Goal: Task Accomplishment & Management: Manage account settings

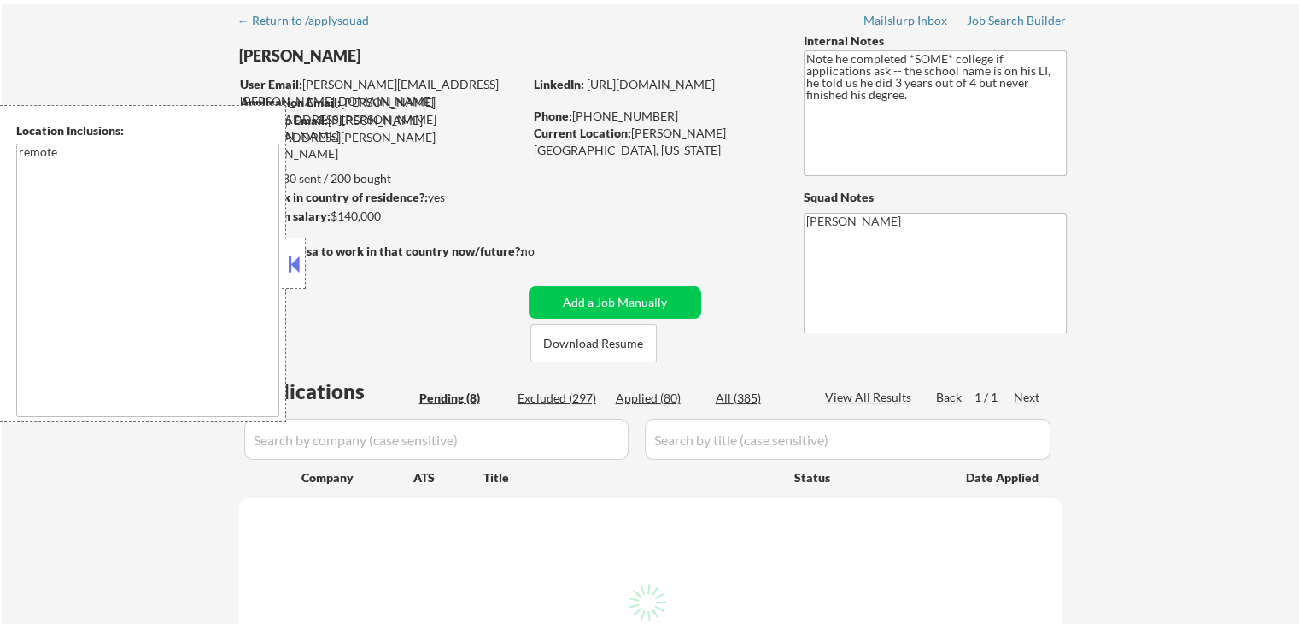
scroll to position [171, 0]
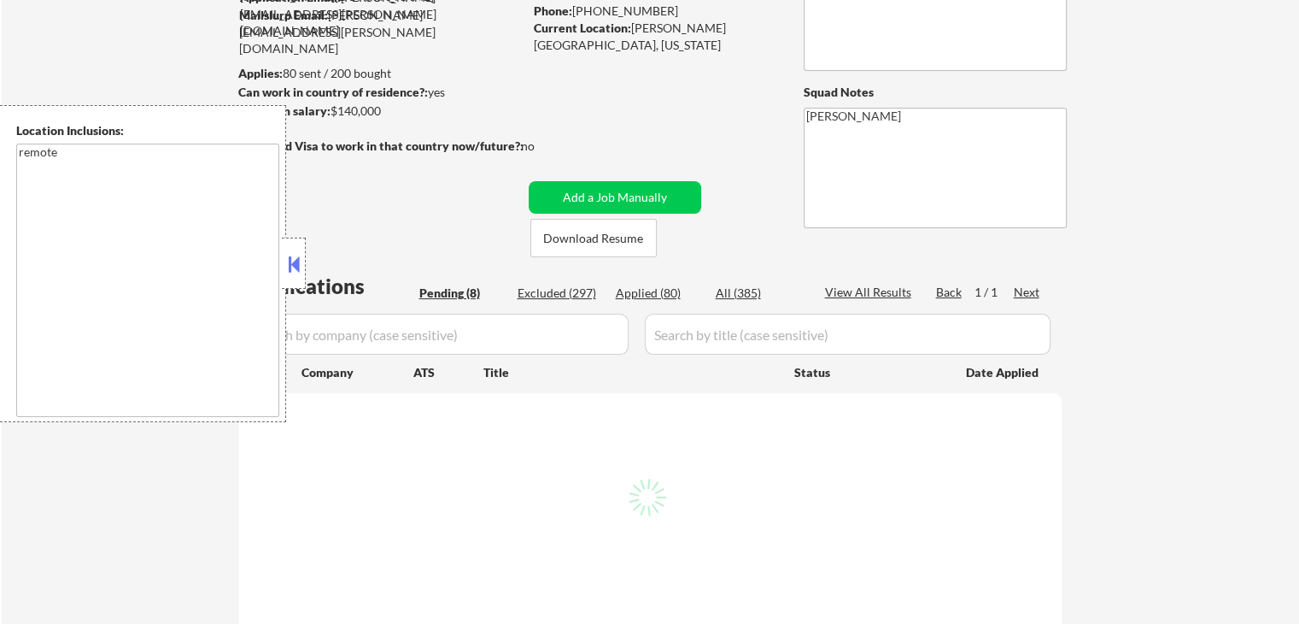
select select ""pending""
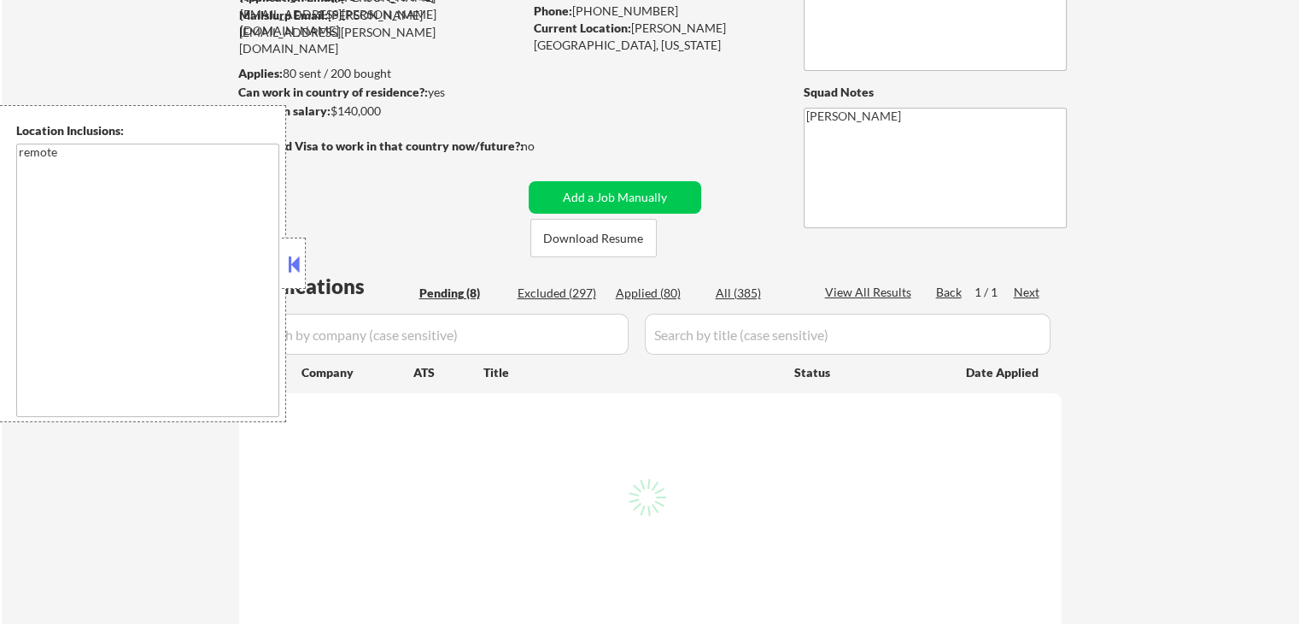
select select ""pending""
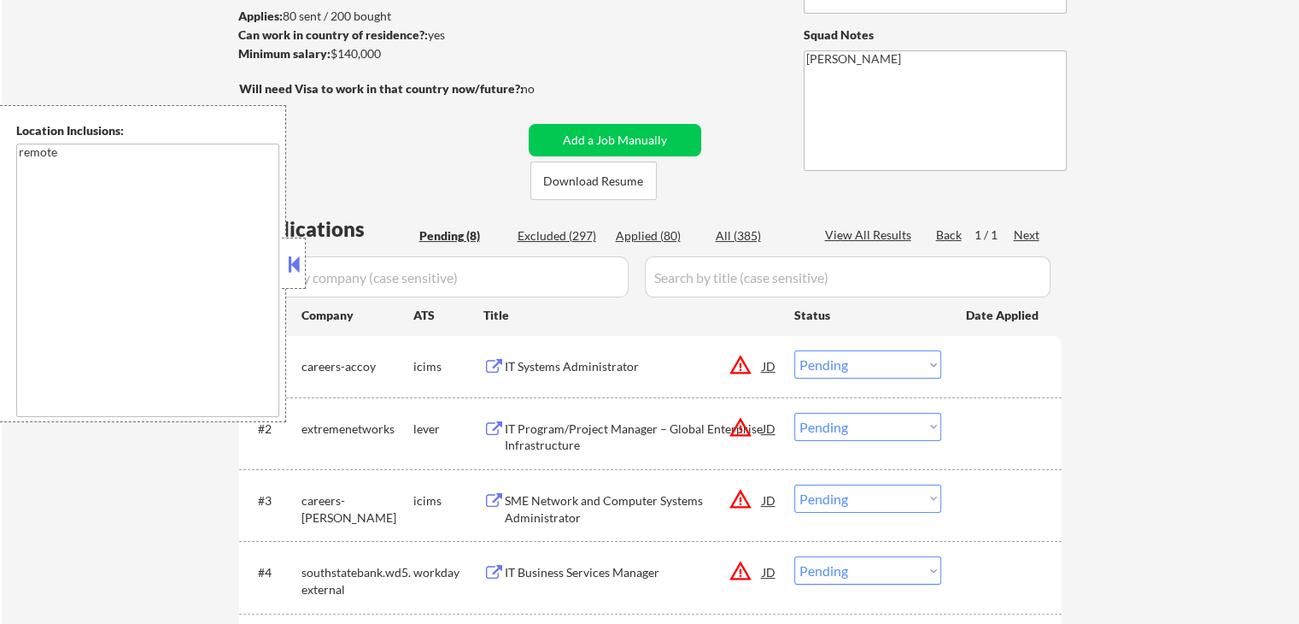
scroll to position [342, 0]
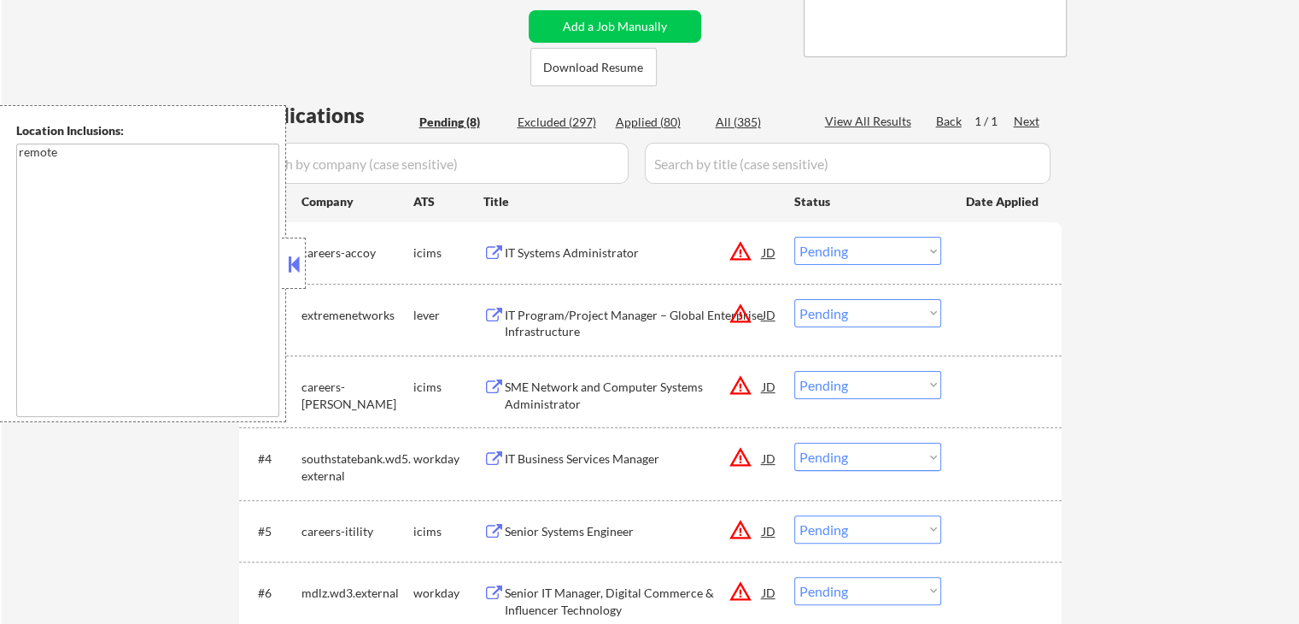
click at [553, 321] on div "IT Program/Project Manager – Global Enterprise Infrastructure" at bounding box center [634, 323] width 258 height 33
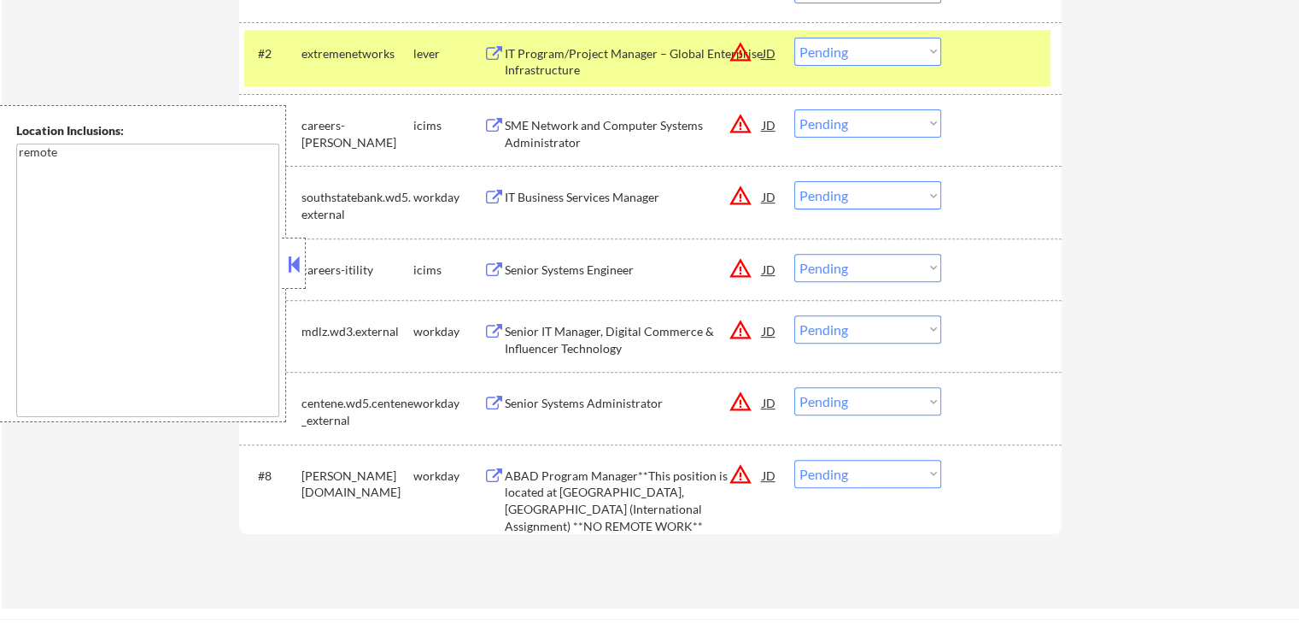
scroll to position [512, 0]
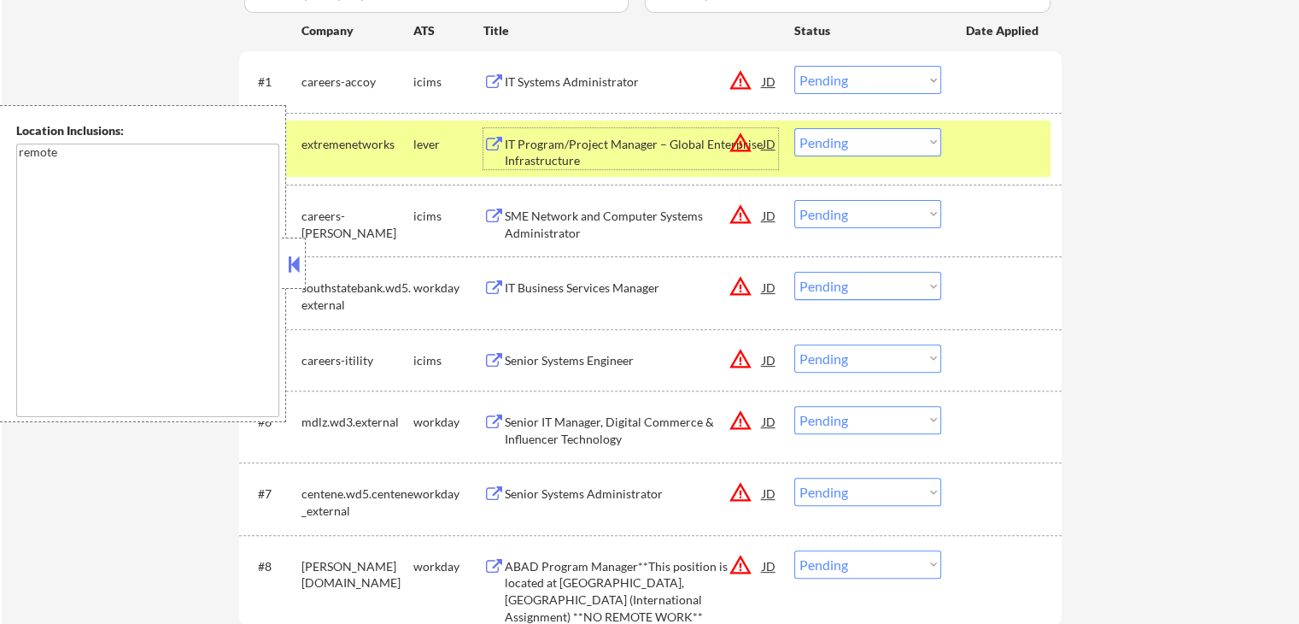
click at [864, 142] on select "Choose an option... Pending Applied Excluded (Questions) Excluded (Expired) Exc…" at bounding box center [867, 142] width 147 height 28
click at [794, 128] on select "Choose an option... Pending Applied Excluded (Questions) Excluded (Expired) Exc…" at bounding box center [867, 142] width 147 height 28
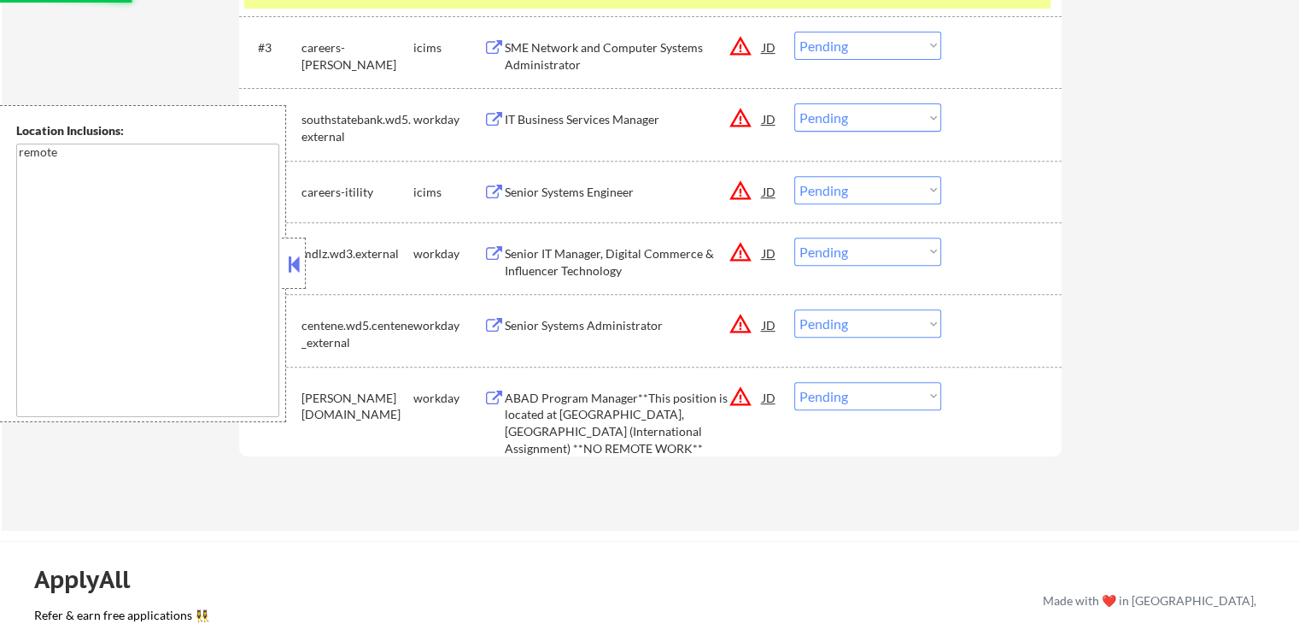
scroll to position [683, 0]
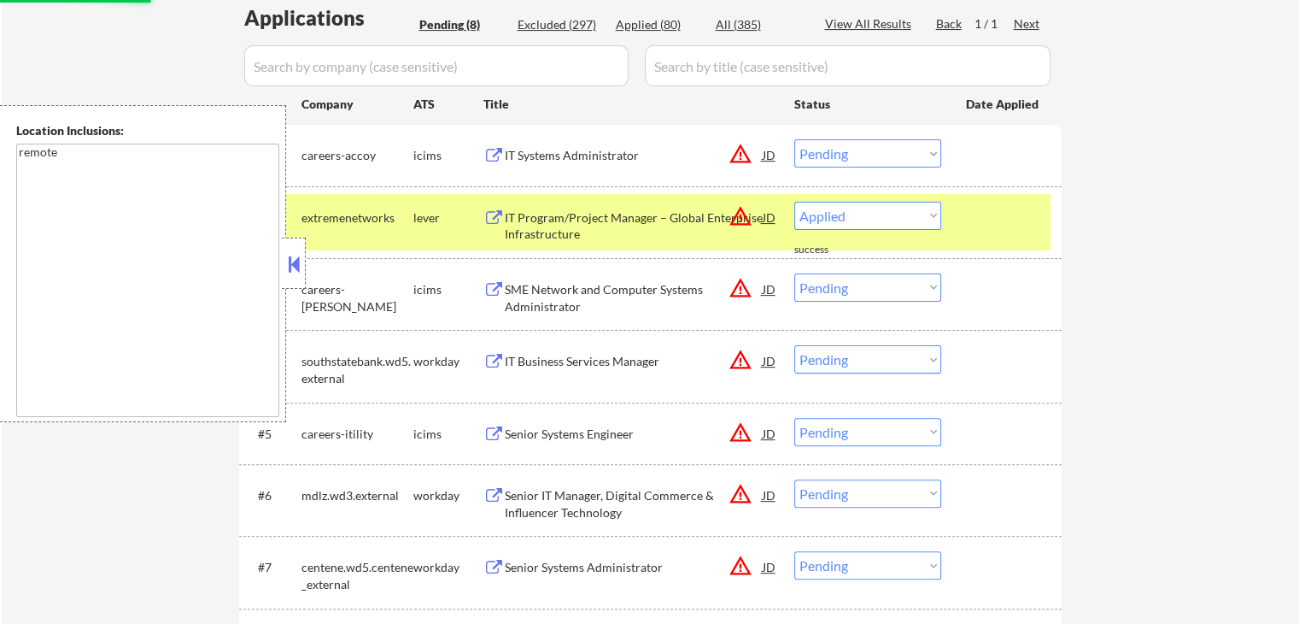
select select ""pending""
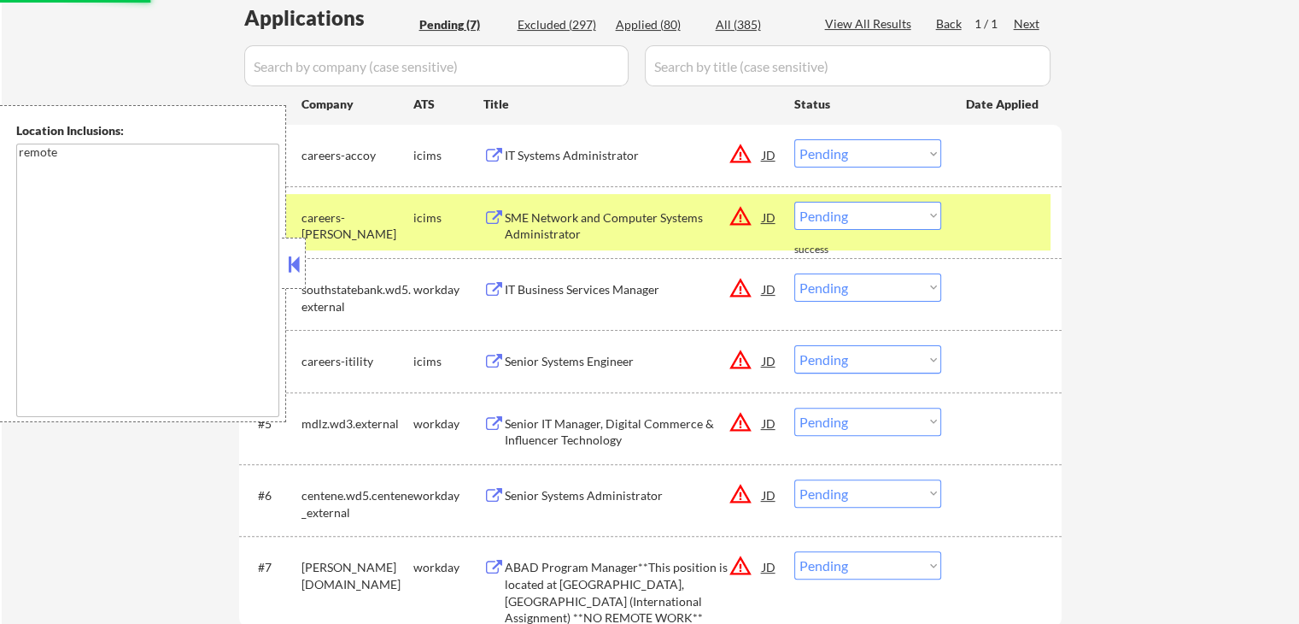
scroll to position [427, 0]
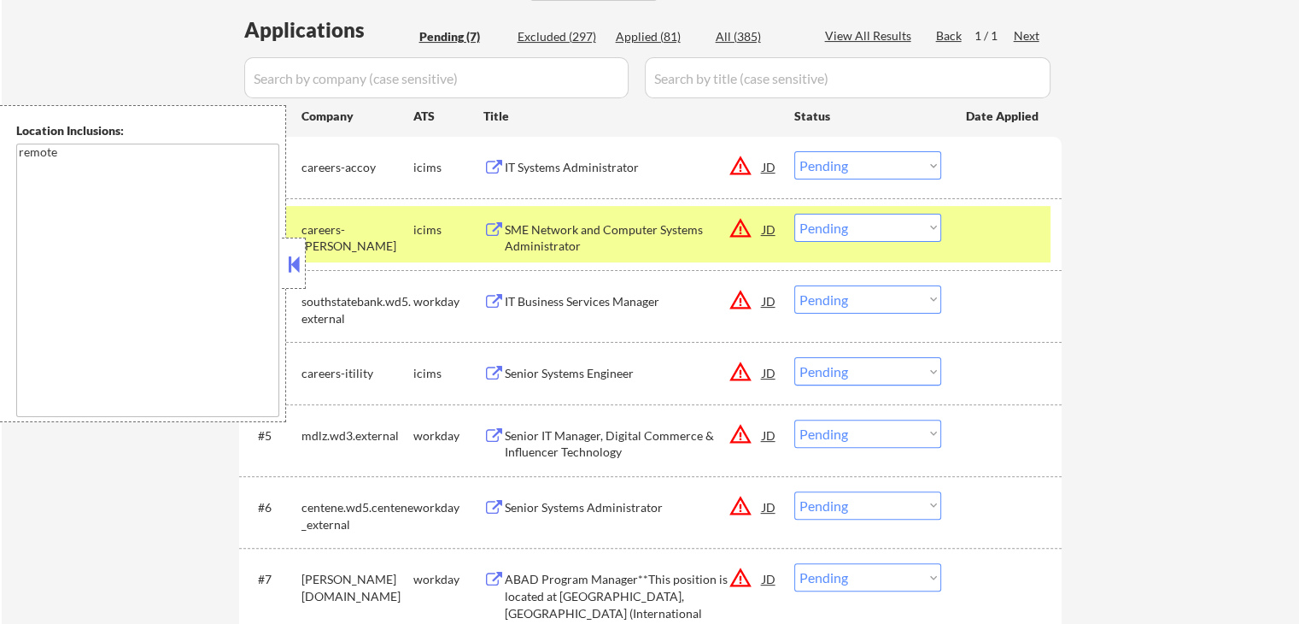
click at [601, 173] on div "IT Systems Administrator" at bounding box center [634, 167] width 258 height 17
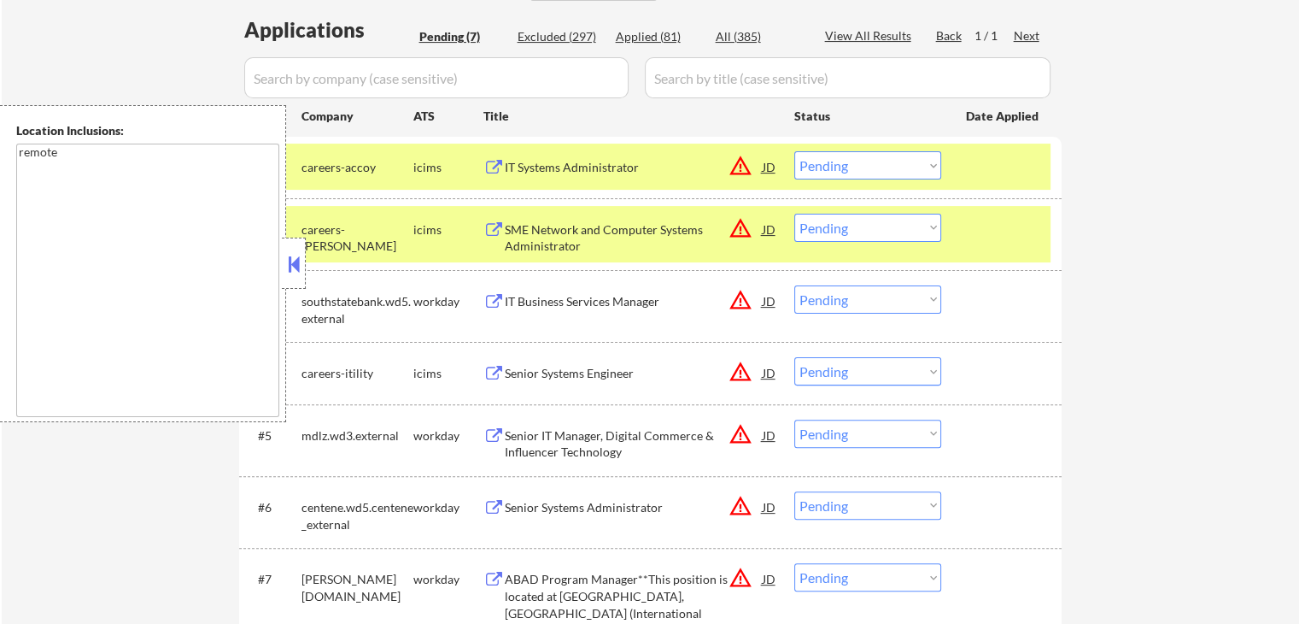
click at [584, 232] on div "SME Network and Computer Systems Administrator" at bounding box center [634, 237] width 258 height 33
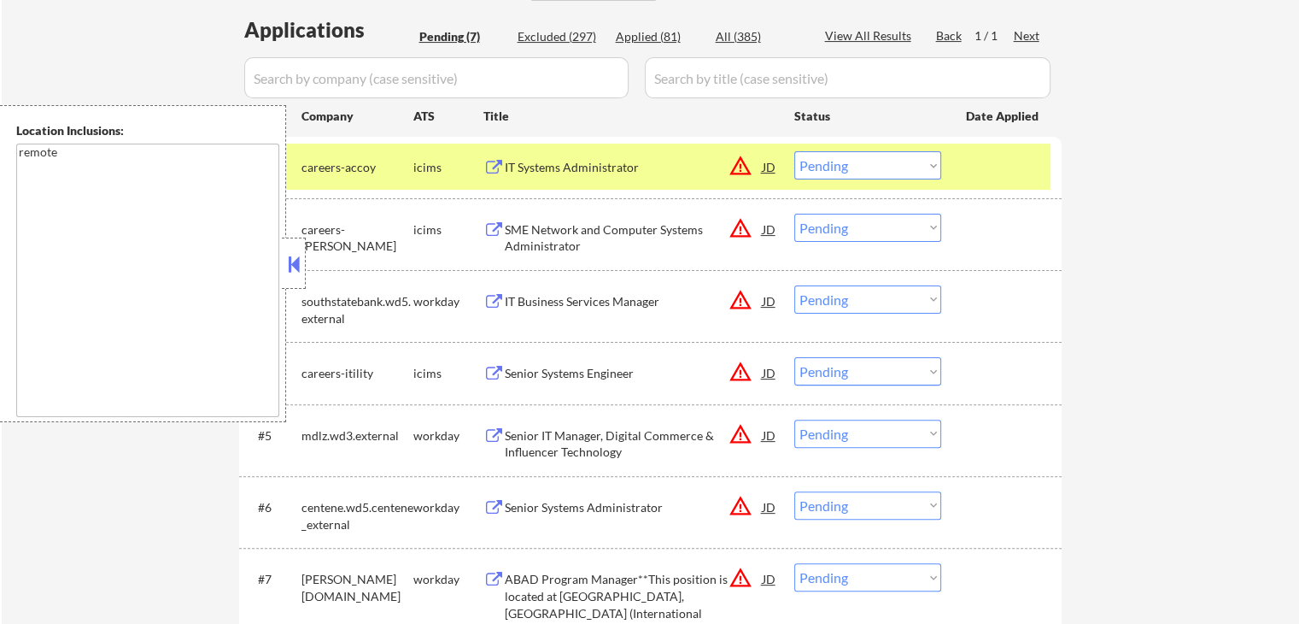
click at [560, 302] on div "IT Business Services Manager" at bounding box center [634, 301] width 258 height 17
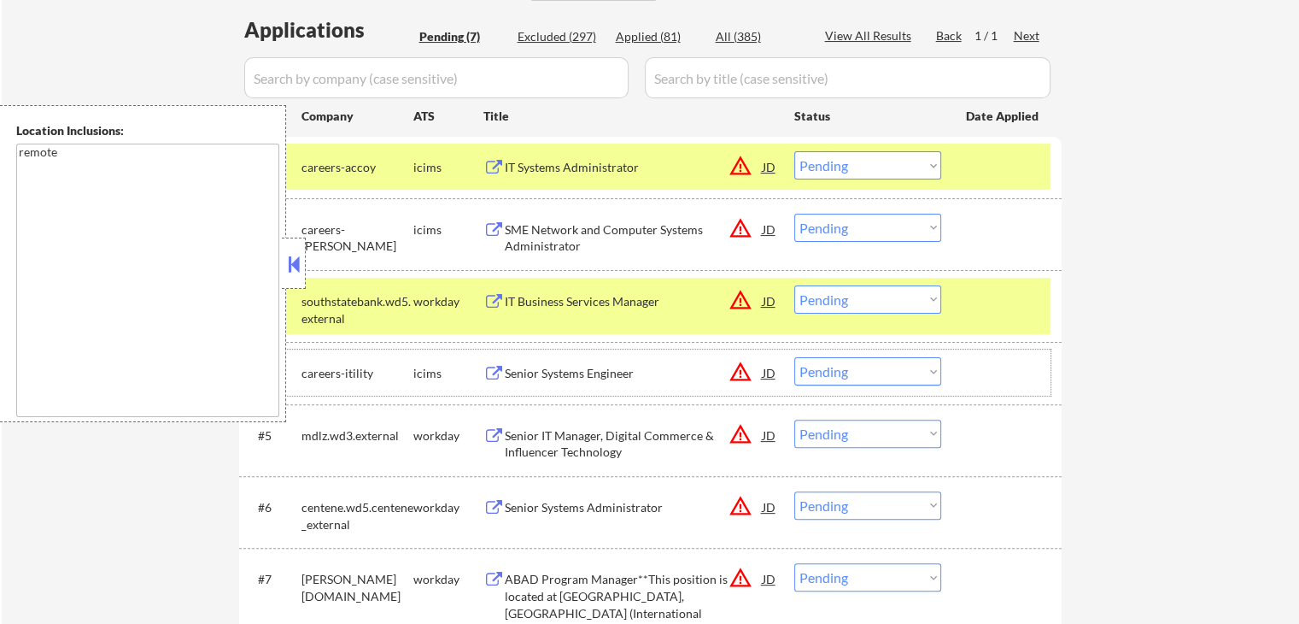
click at [553, 390] on div "#4 careers-itility icims Senior Systems Engineer JD warning_amber Choose an opt…" at bounding box center [647, 372] width 806 height 46
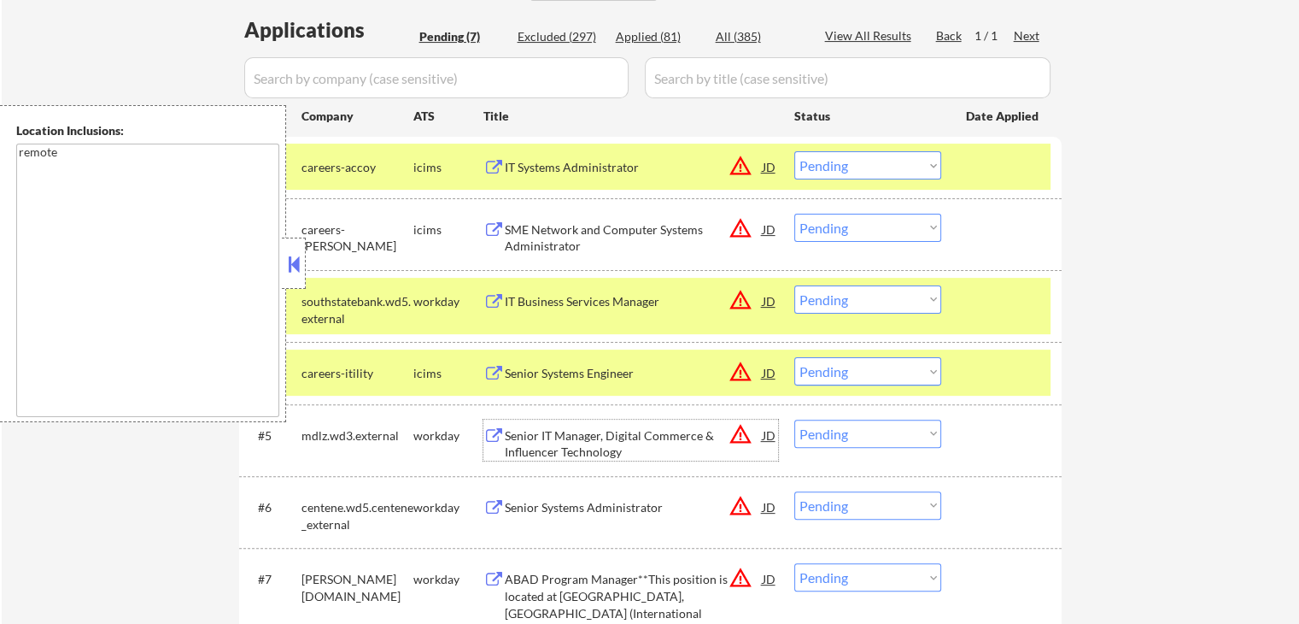
click at [564, 445] on div "Senior IT Manager, Digital Commerce & Influencer Technology" at bounding box center [634, 443] width 258 height 33
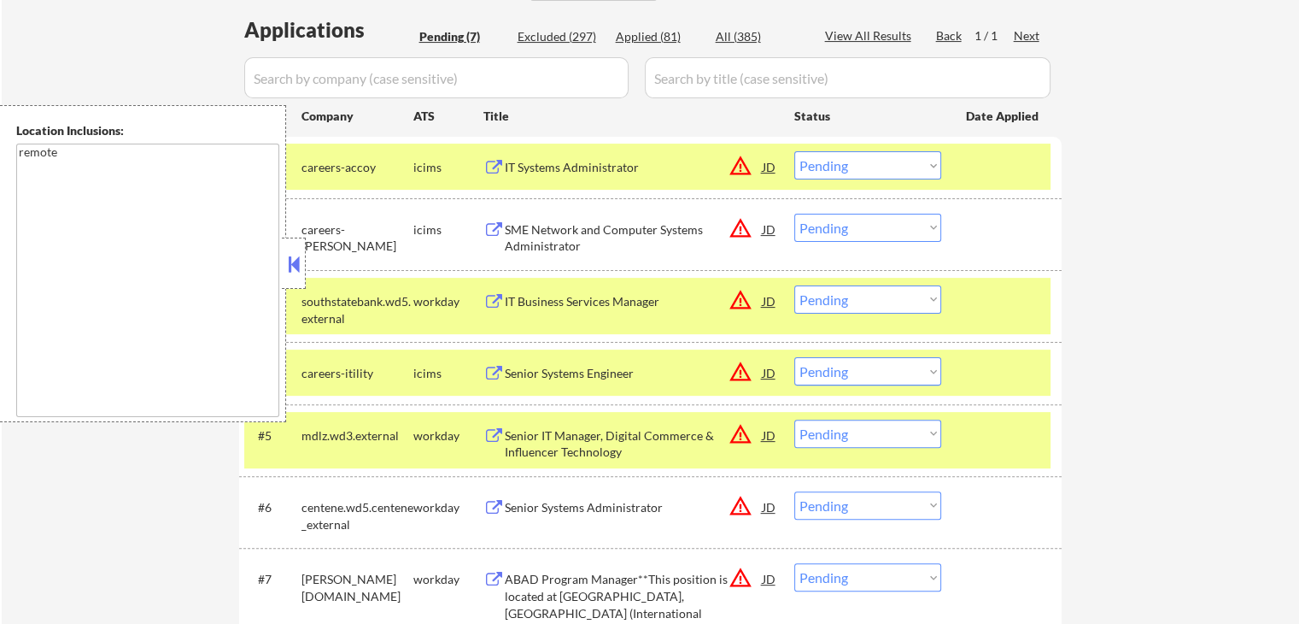
click at [588, 527] on div "#6 centene.wd5.centene_external workday Senior Systems Administrator JD warning…" at bounding box center [647, 511] width 806 height 56
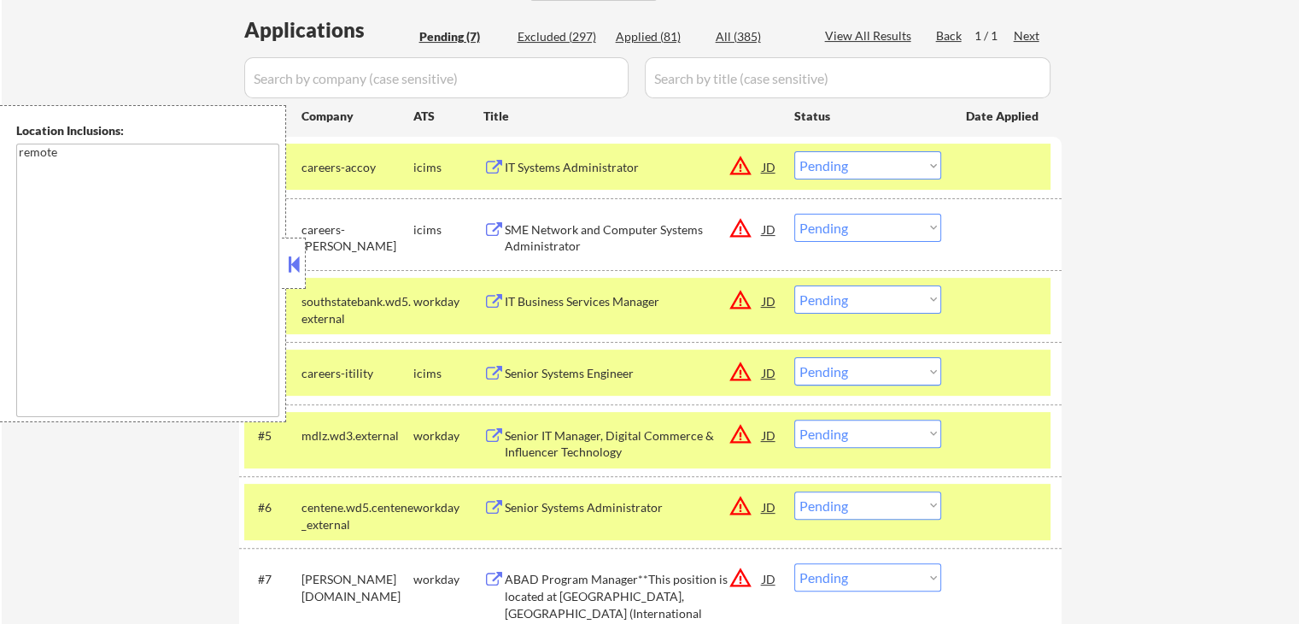
click at [599, 516] on div "Senior Systems Administrator" at bounding box center [634, 506] width 258 height 31
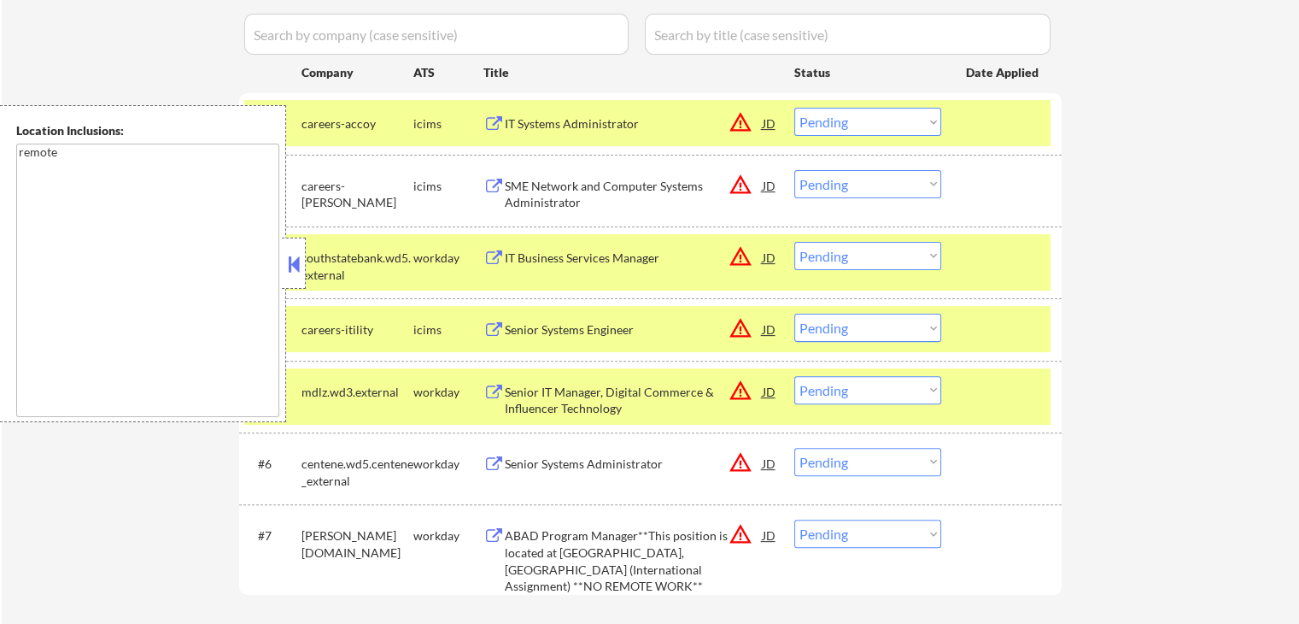
scroll to position [512, 0]
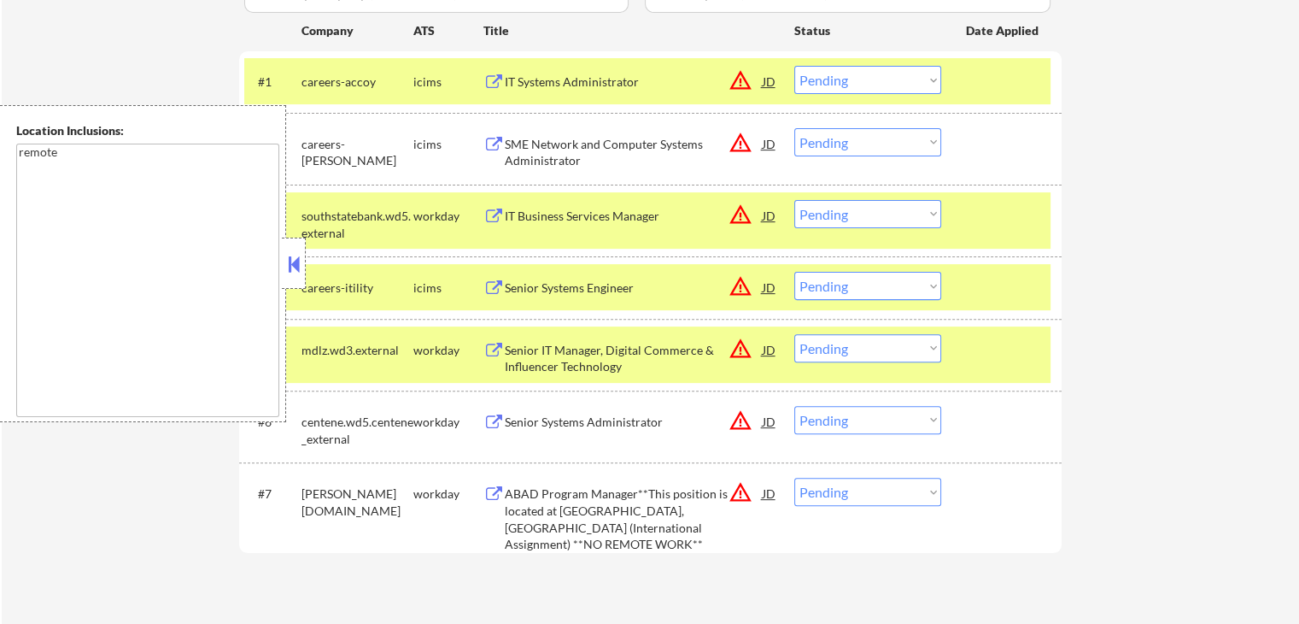
click at [631, 497] on div "ABAD Program Manager**This position is located at [GEOGRAPHIC_DATA], [GEOGRAPHI…" at bounding box center [634, 518] width 258 height 67
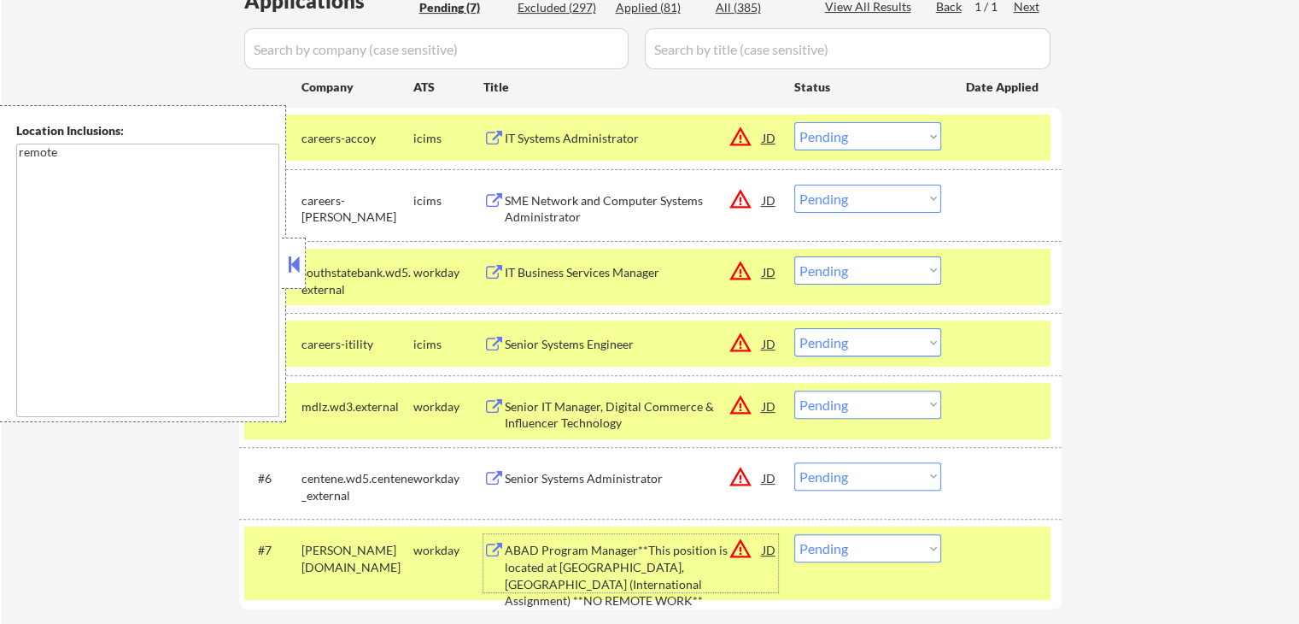
scroll to position [427, 0]
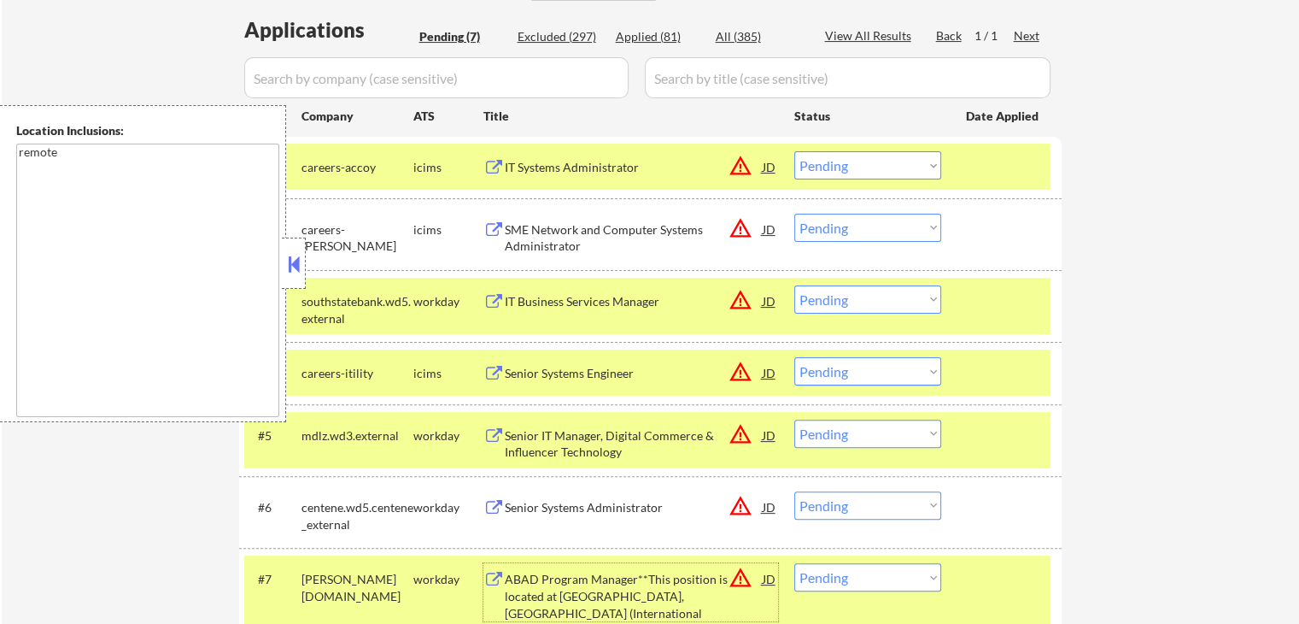
drag, startPoint x: 864, startPoint y: 157, endPoint x: 877, endPoint y: 170, distance: 18.7
click at [866, 158] on select "Choose an option... Pending Applied Excluded (Questions) Excluded (Expired) Exc…" at bounding box center [867, 165] width 147 height 28
click at [794, 151] on select "Choose an option... Pending Applied Excluded (Questions) Excluded (Expired) Exc…" at bounding box center [867, 165] width 147 height 28
select select ""pending""
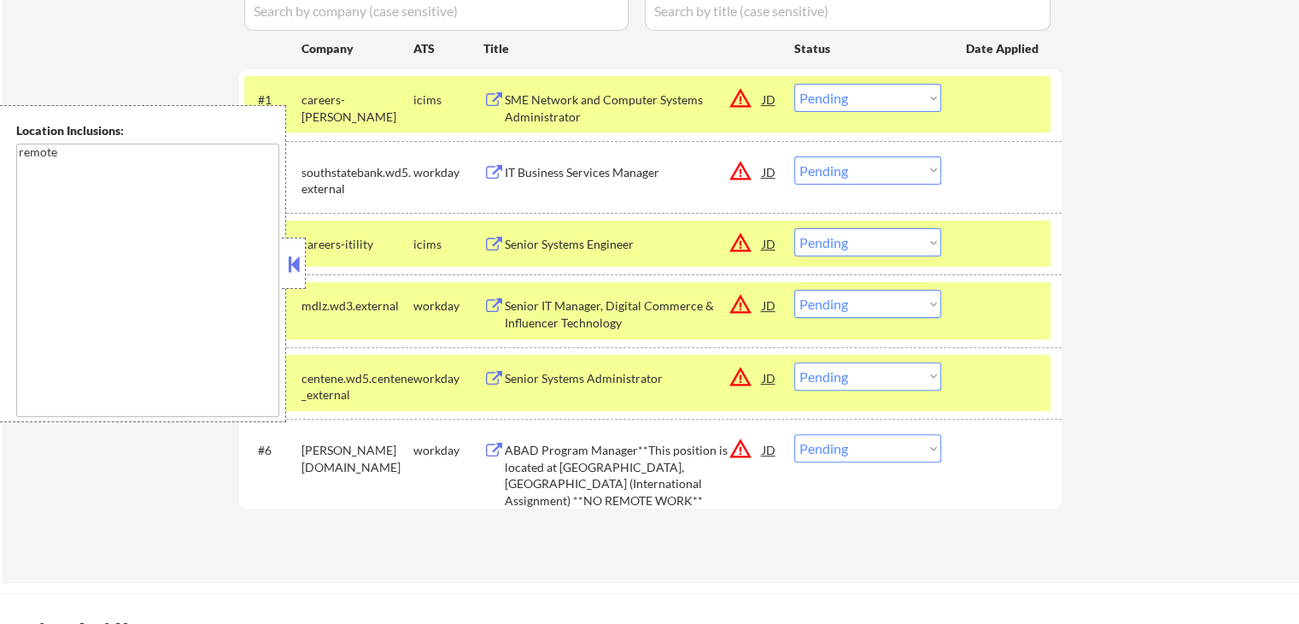
scroll to position [598, 0]
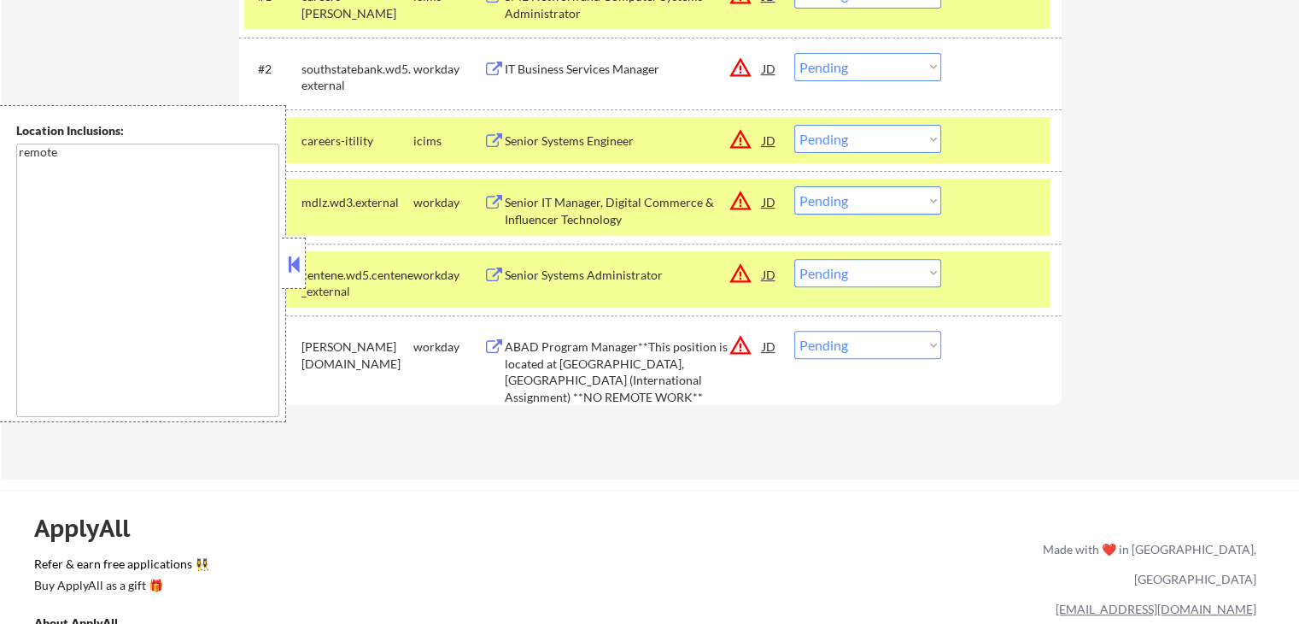
drag, startPoint x: 882, startPoint y: 200, endPoint x: 889, endPoint y: 213, distance: 14.5
click at [882, 200] on select "Choose an option... Pending Applied Excluded (Questions) Excluded (Expired) Exc…" at bounding box center [867, 200] width 147 height 28
click at [794, 186] on select "Choose an option... Pending Applied Excluded (Questions) Excluded (Expired) Exc…" at bounding box center [867, 200] width 147 height 28
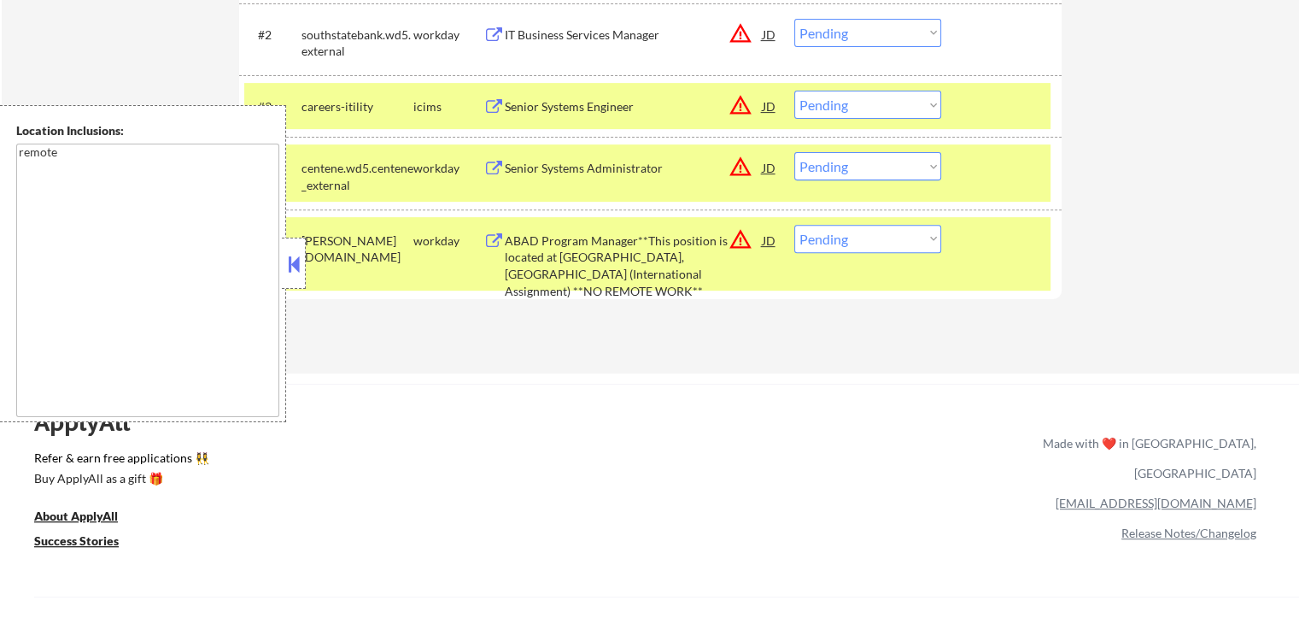
scroll to position [683, 0]
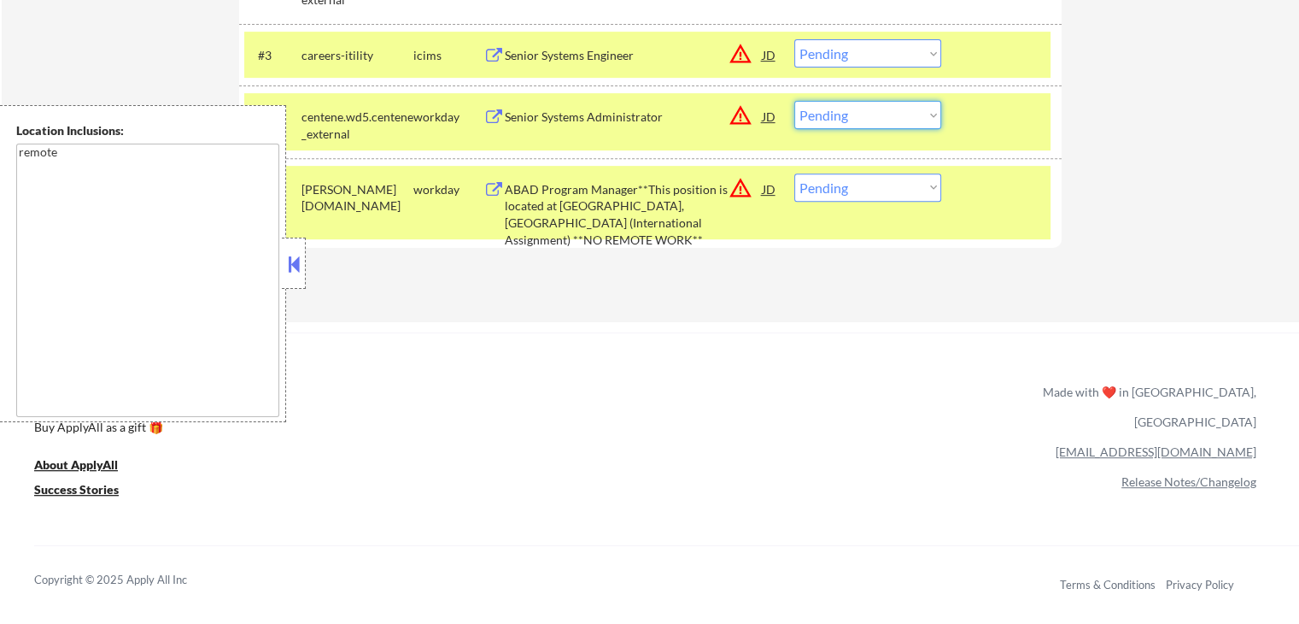
click at [861, 117] on select "Choose an option... Pending Applied Excluded (Questions) Excluded (Expired) Exc…" at bounding box center [867, 115] width 147 height 28
click at [794, 101] on select "Choose an option... Pending Applied Excluded (Questions) Excluded (Expired) Exc…" at bounding box center [867, 115] width 147 height 28
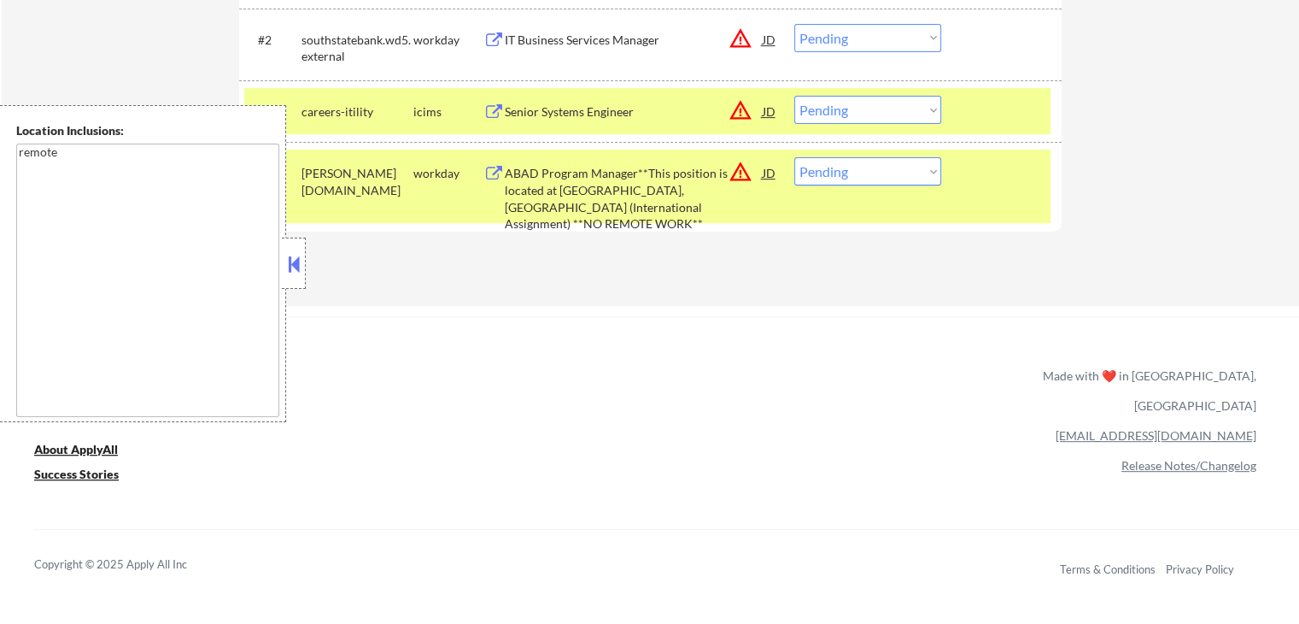
scroll to position [598, 0]
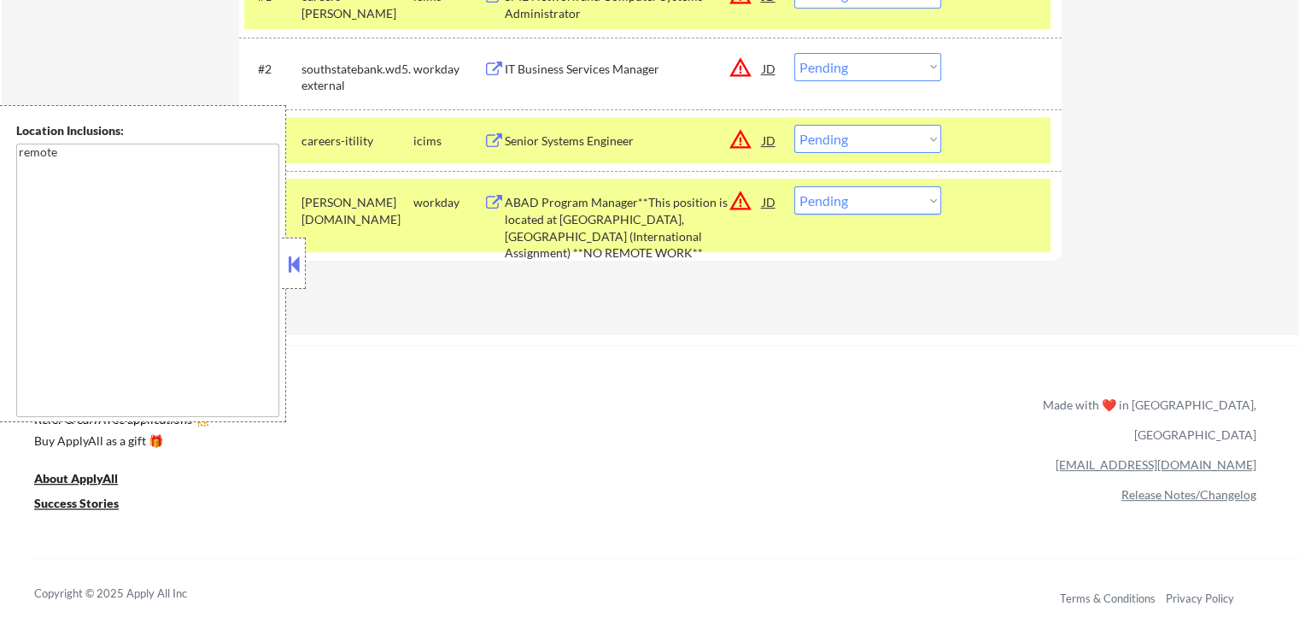
drag, startPoint x: 850, startPoint y: 196, endPoint x: 856, endPoint y: 213, distance: 17.3
click at [853, 201] on select "Choose an option... Pending Applied Excluded (Questions) Excluded (Expired) Exc…" at bounding box center [867, 200] width 147 height 28
select select ""applied""
click at [794, 186] on select "Choose an option... Pending Applied Excluded (Questions) Excluded (Expired) Exc…" at bounding box center [867, 200] width 147 height 28
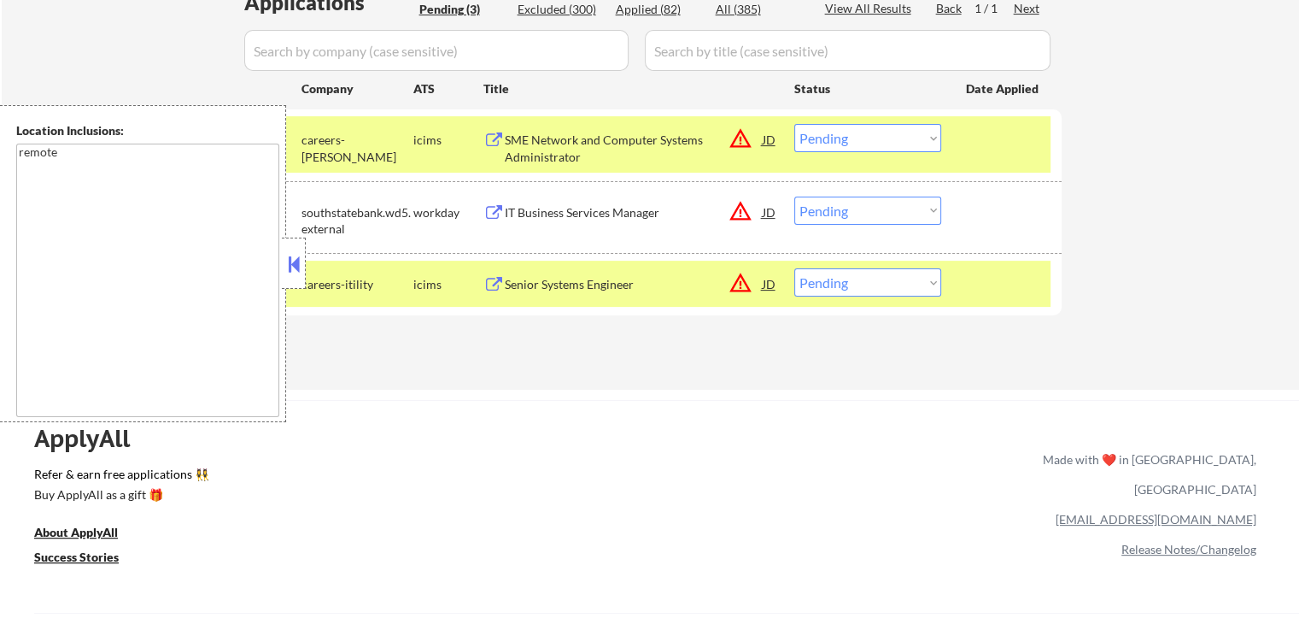
scroll to position [427, 0]
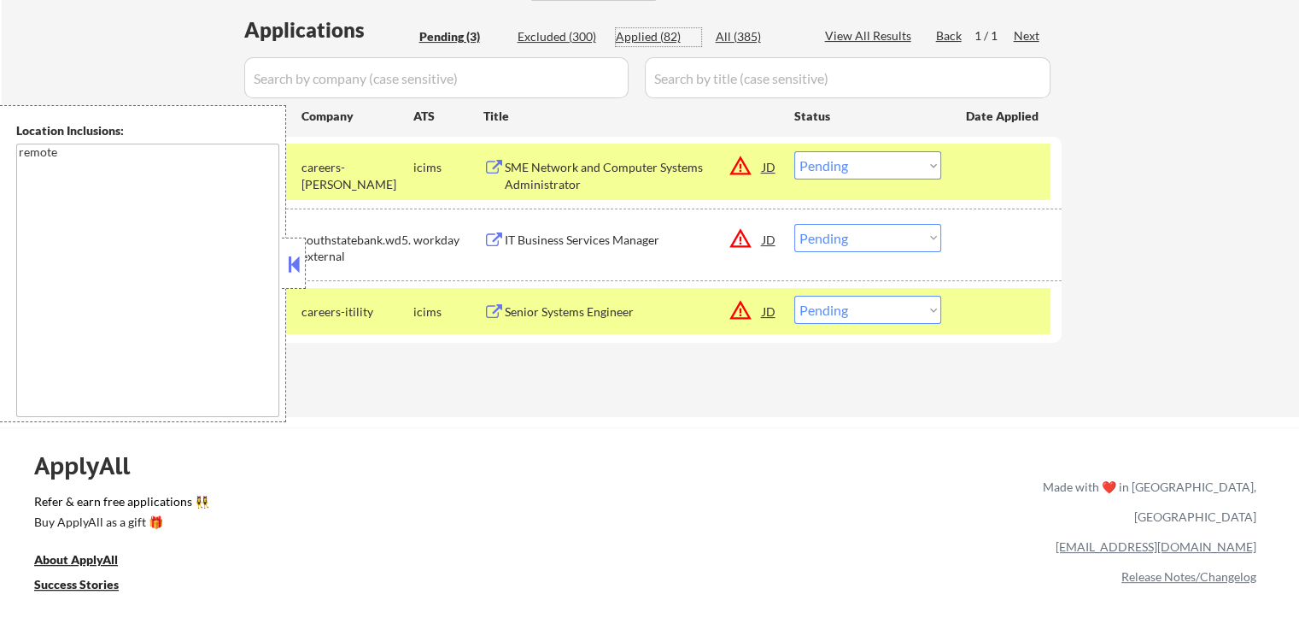
click at [663, 42] on div "Applied (82)" at bounding box center [658, 36] width 85 height 17
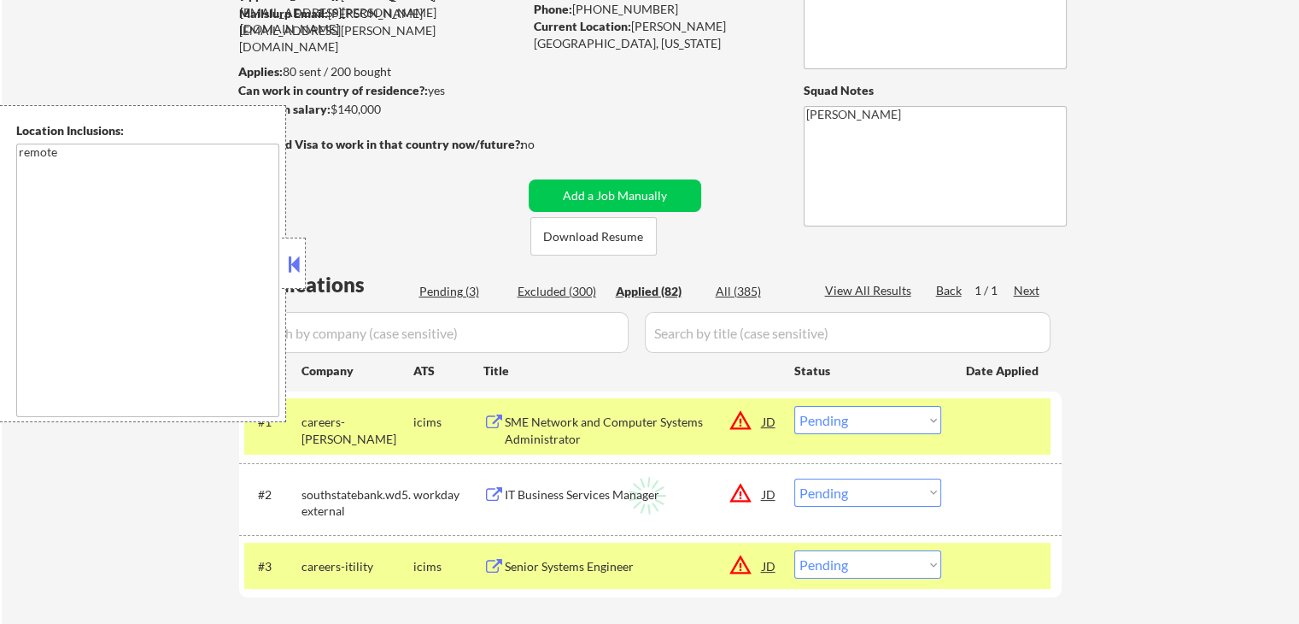
scroll to position [171, 0]
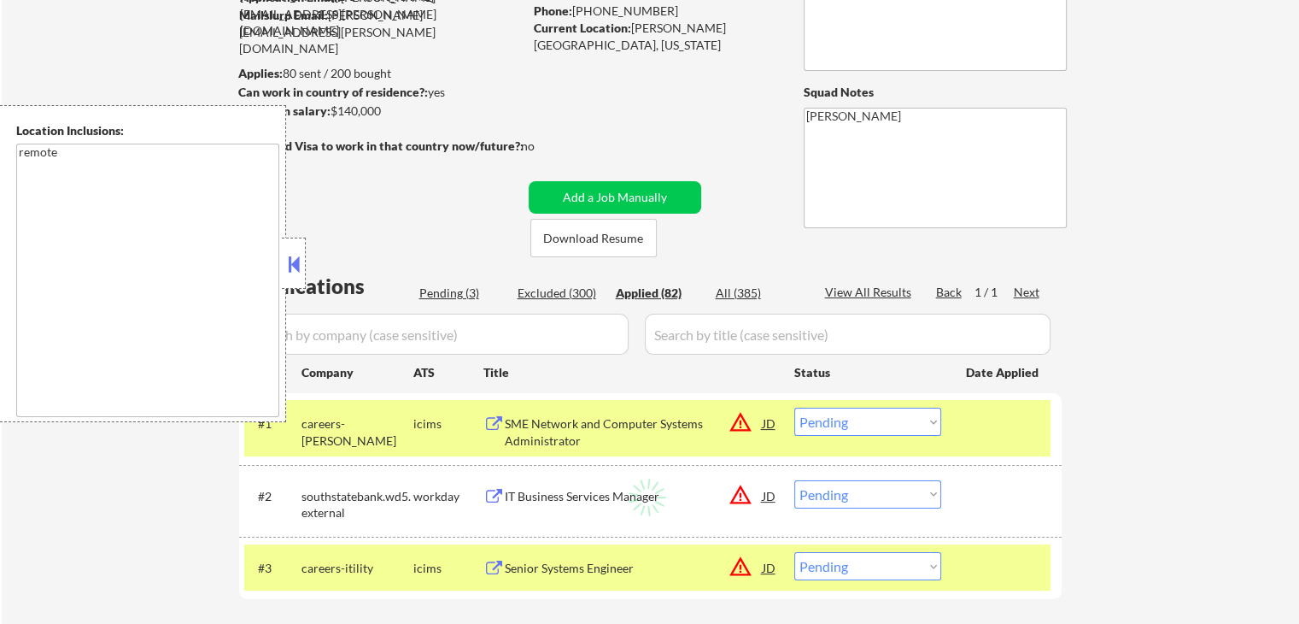
select select ""applied""
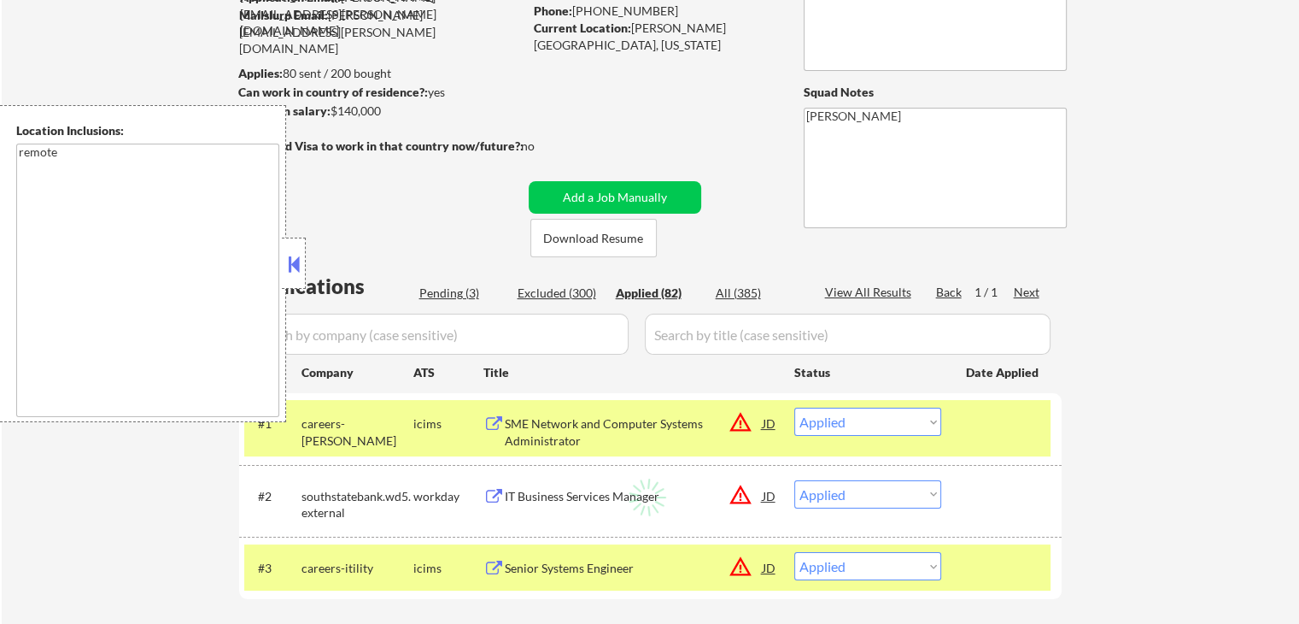
select select ""applied""
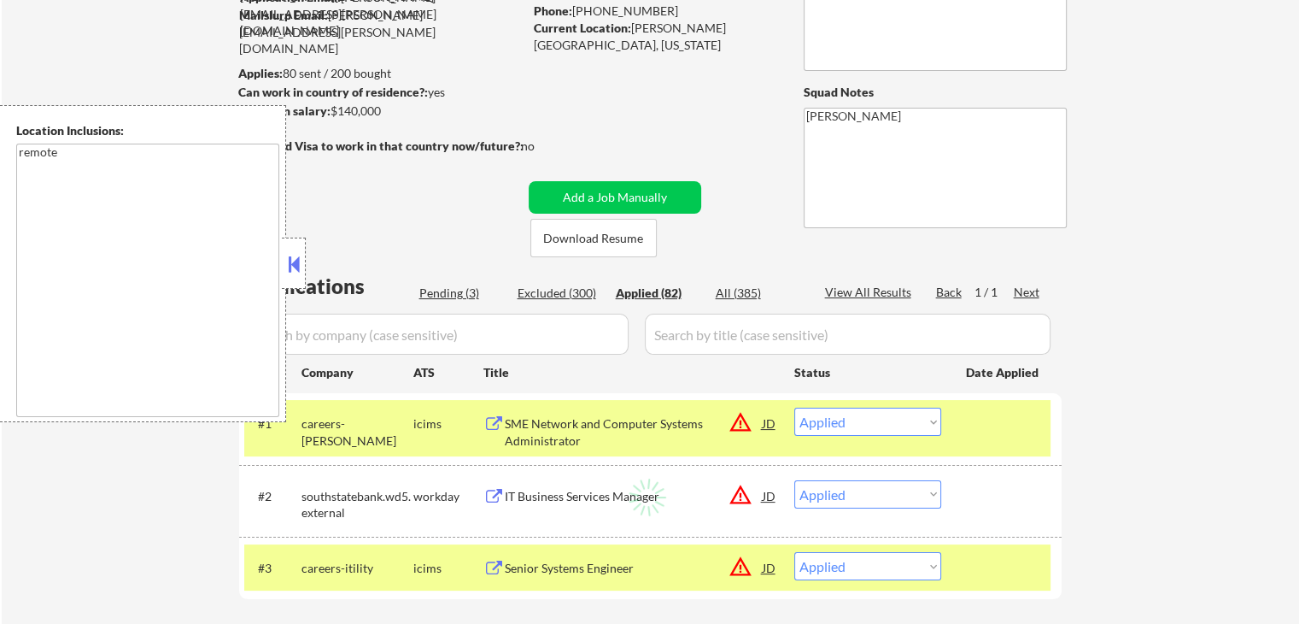
select select ""applied""
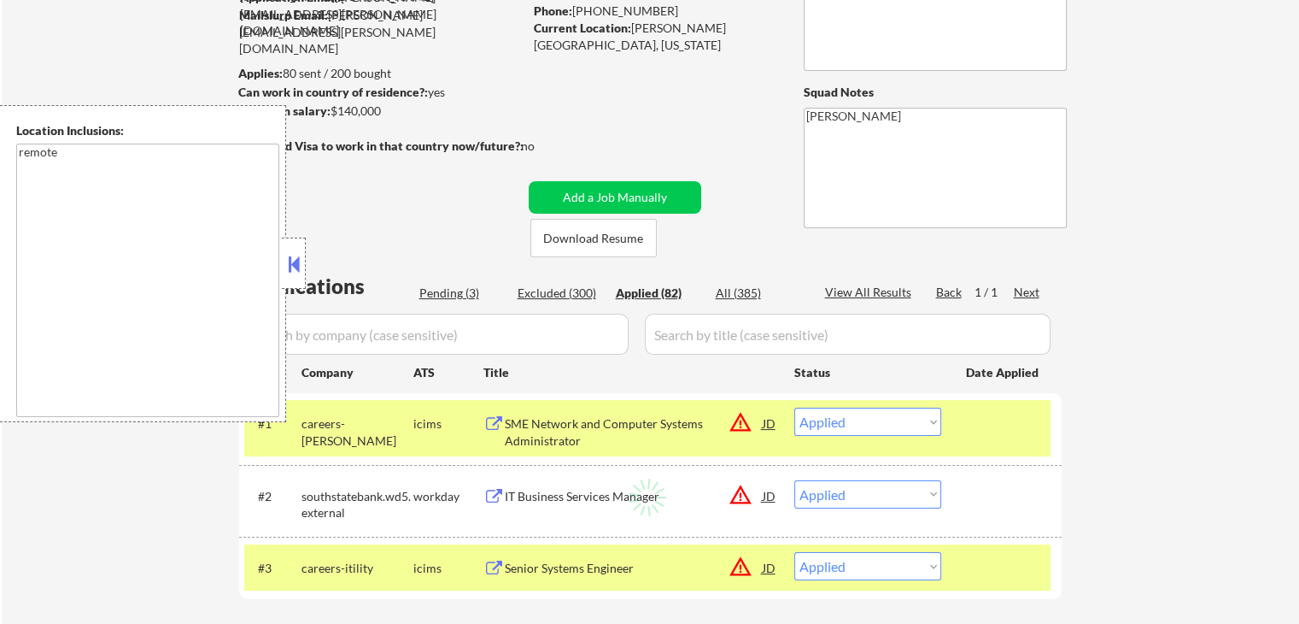
select select ""applied""
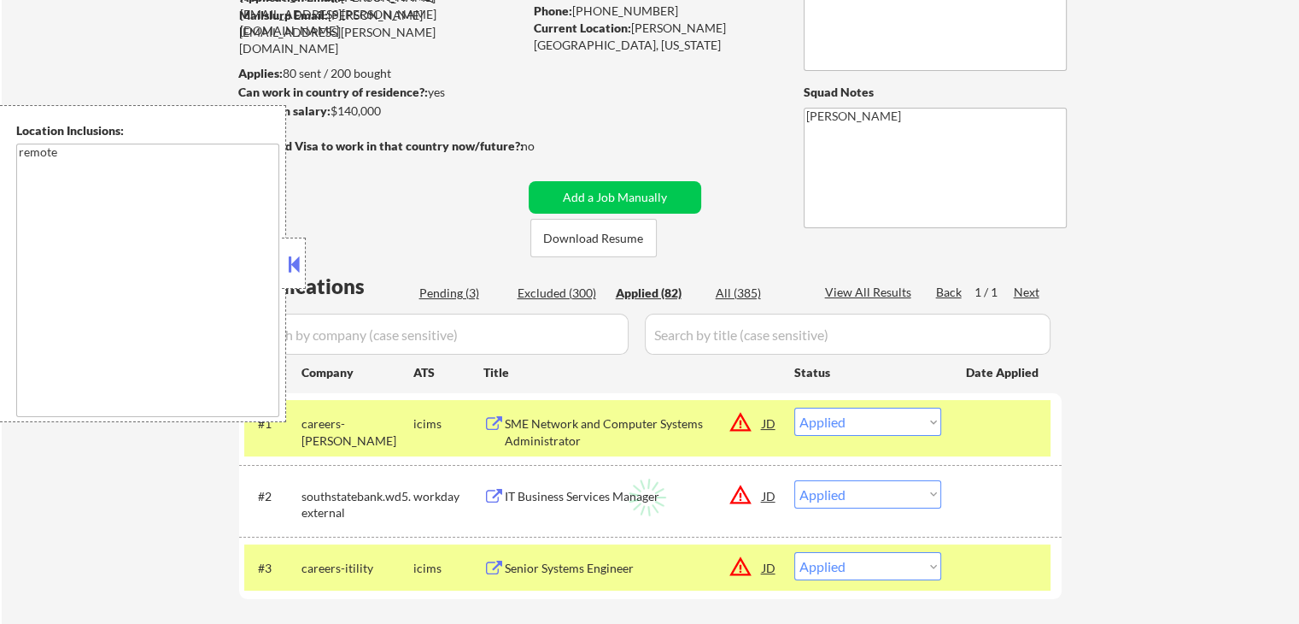
select select ""applied""
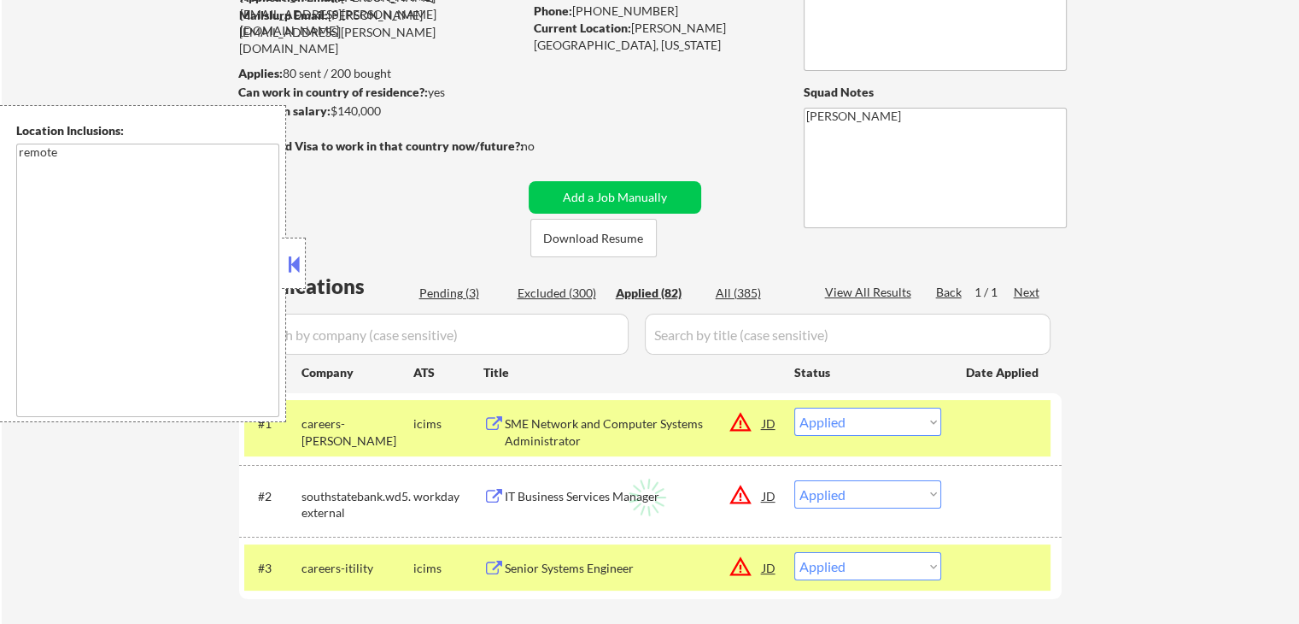
select select ""applied""
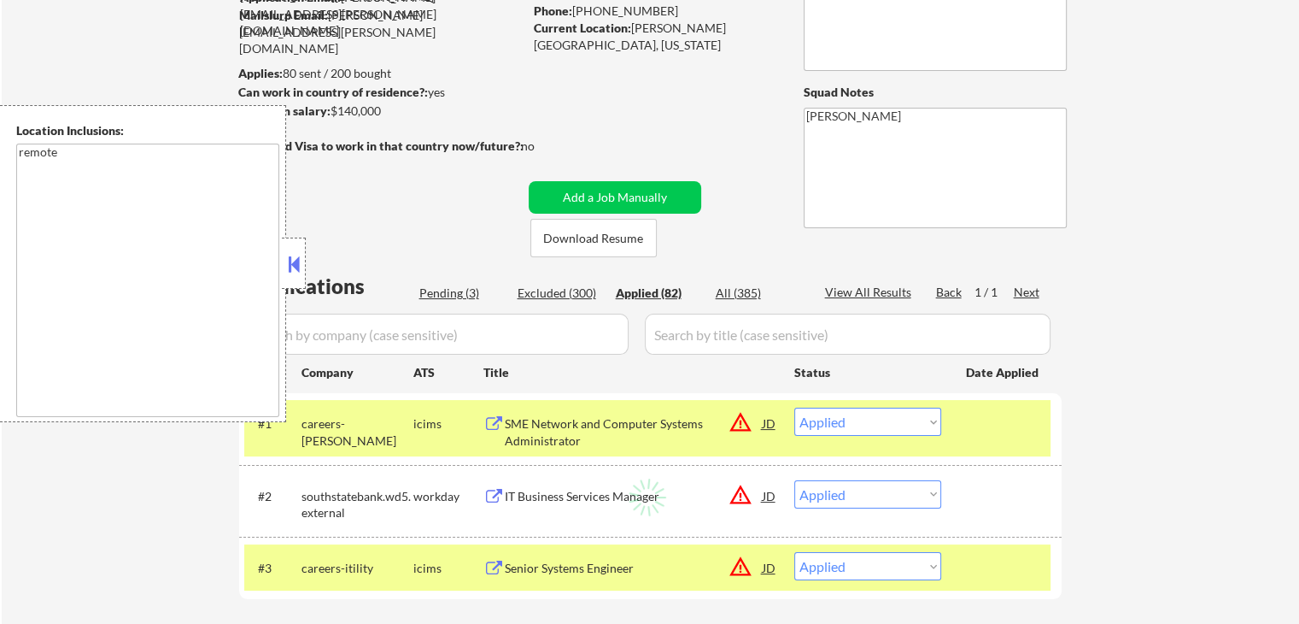
select select ""applied""
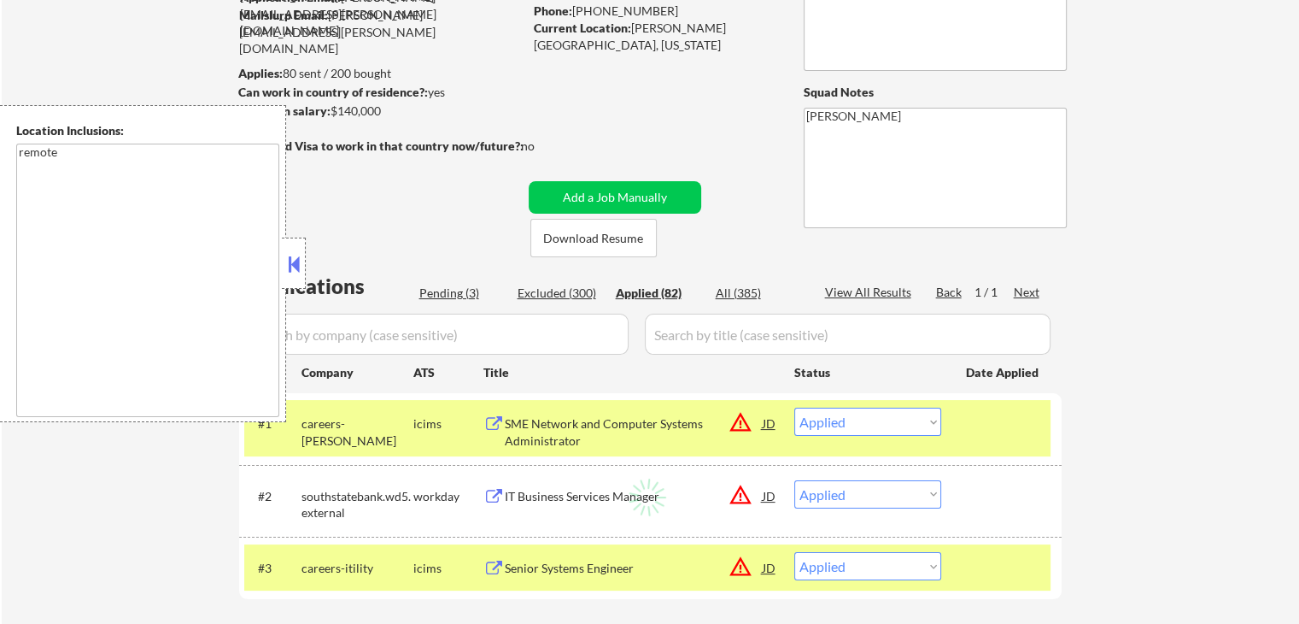
select select ""applied""
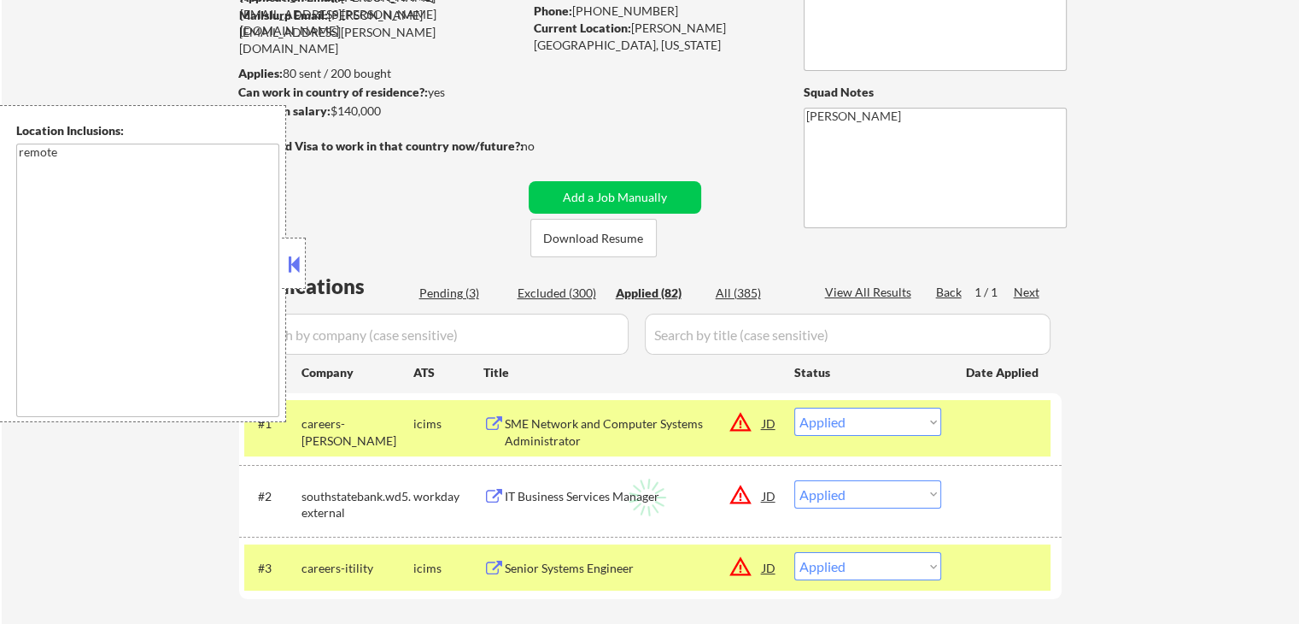
select select ""applied""
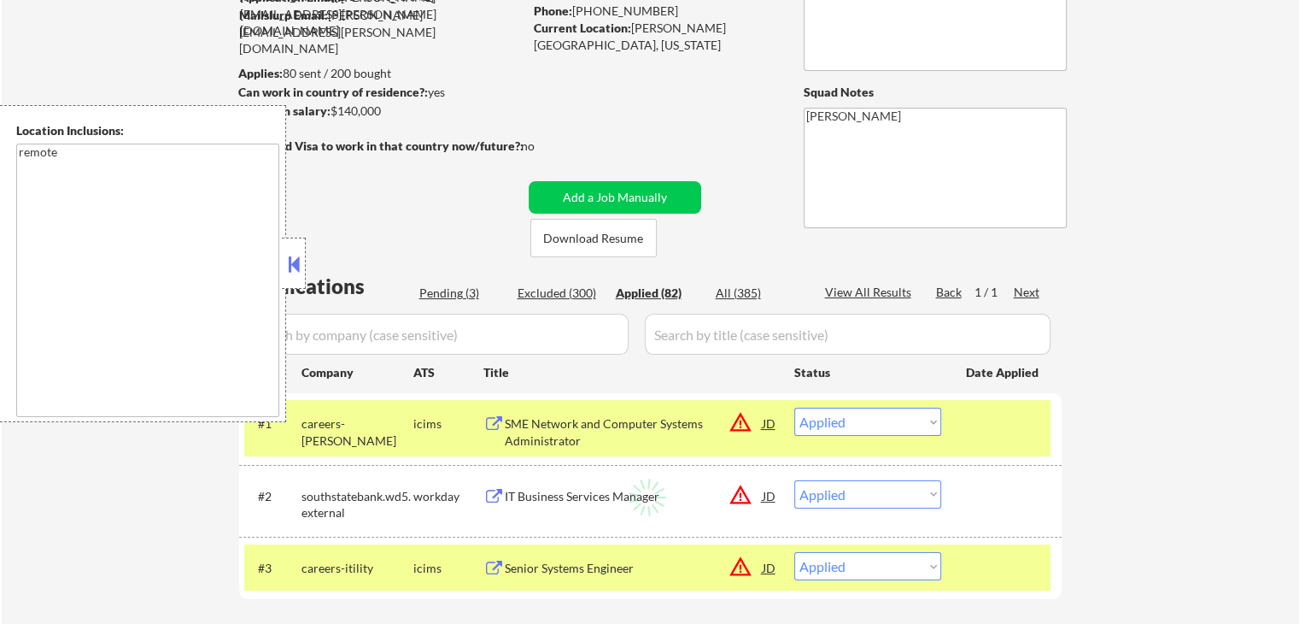
select select ""applied""
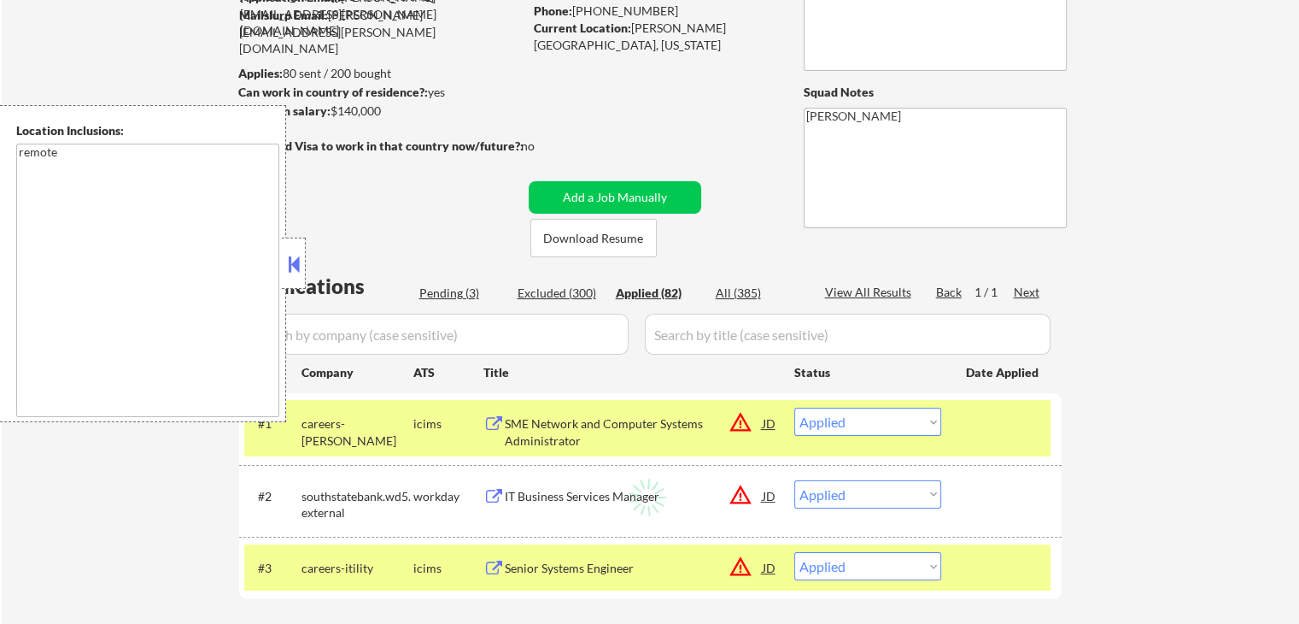
select select ""applied""
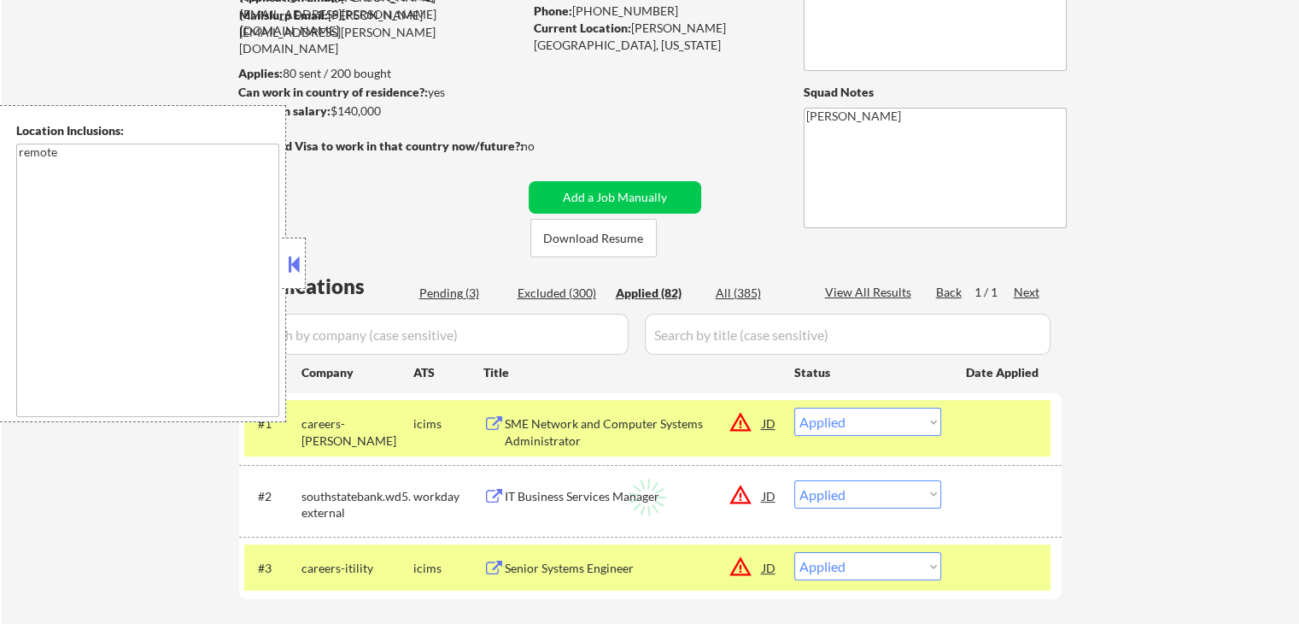
select select ""applied""
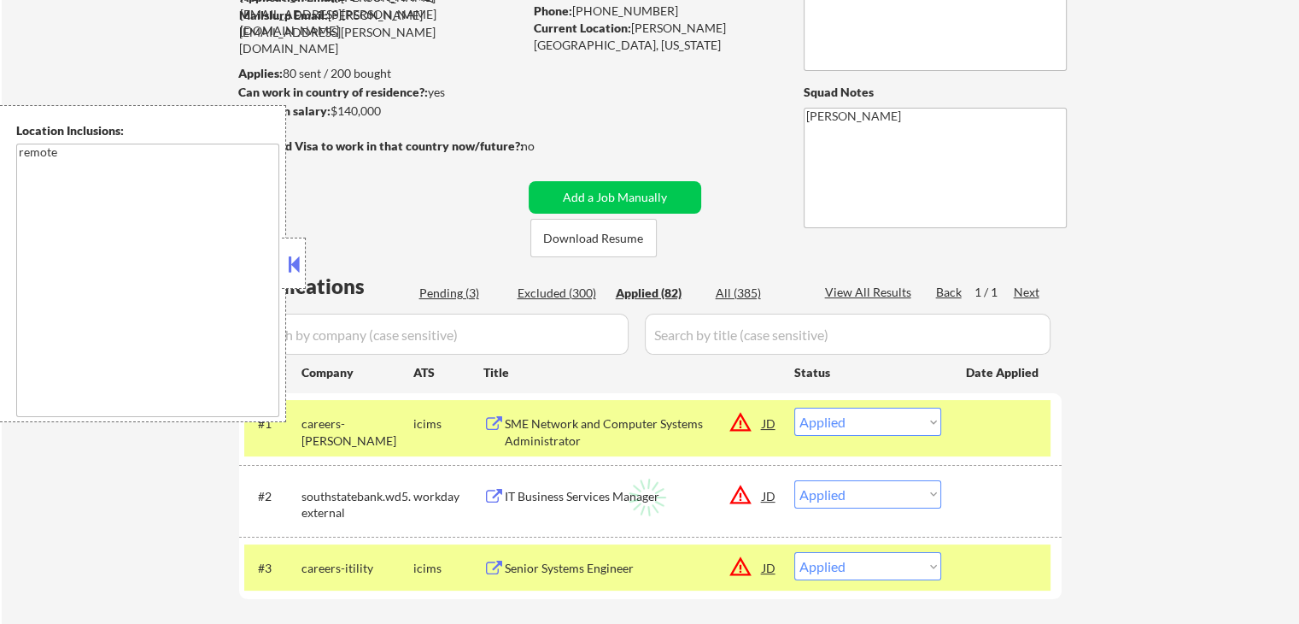
select select ""applied""
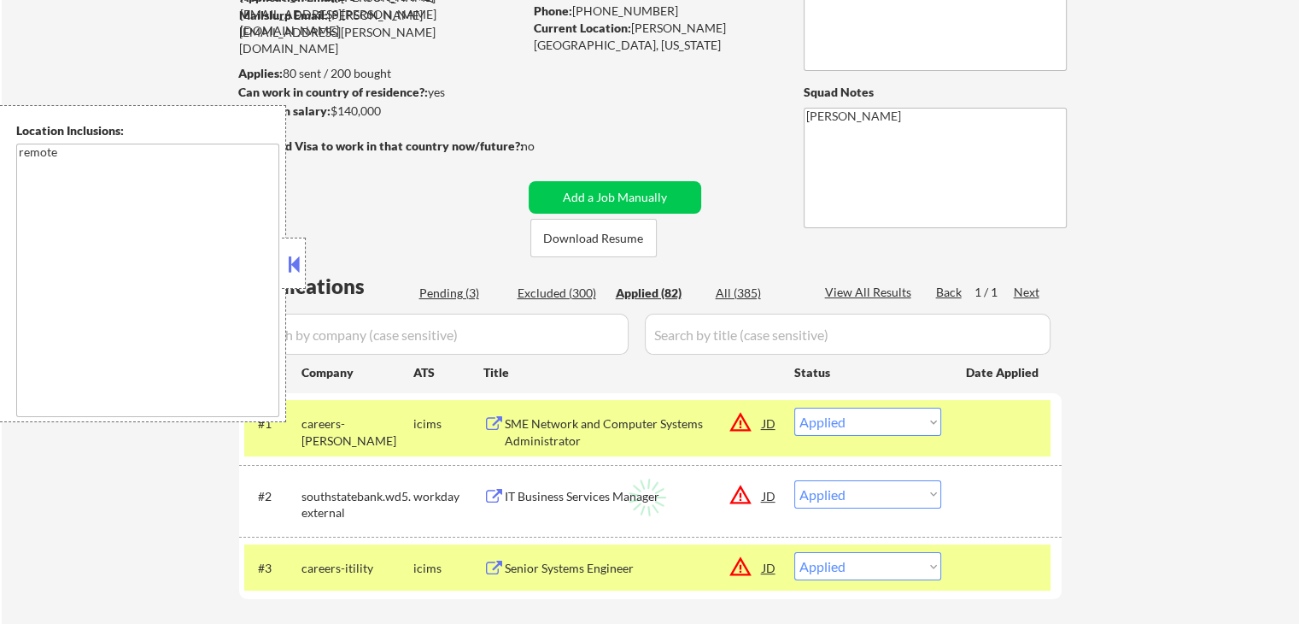
select select ""applied""
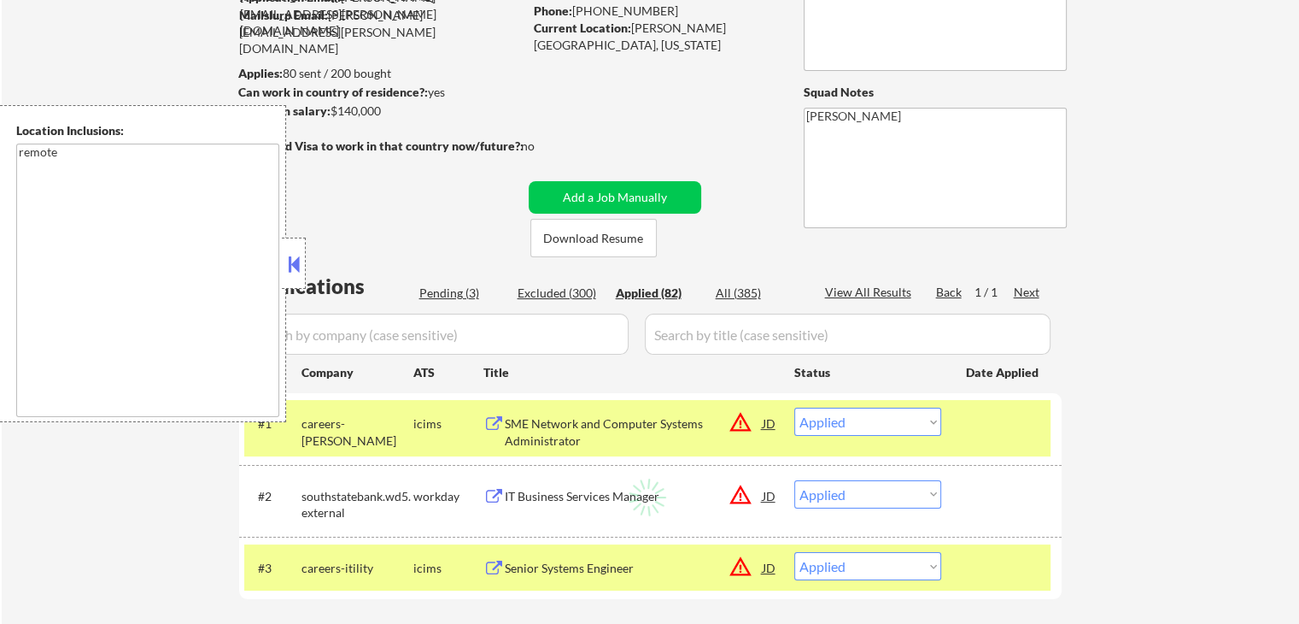
select select ""applied""
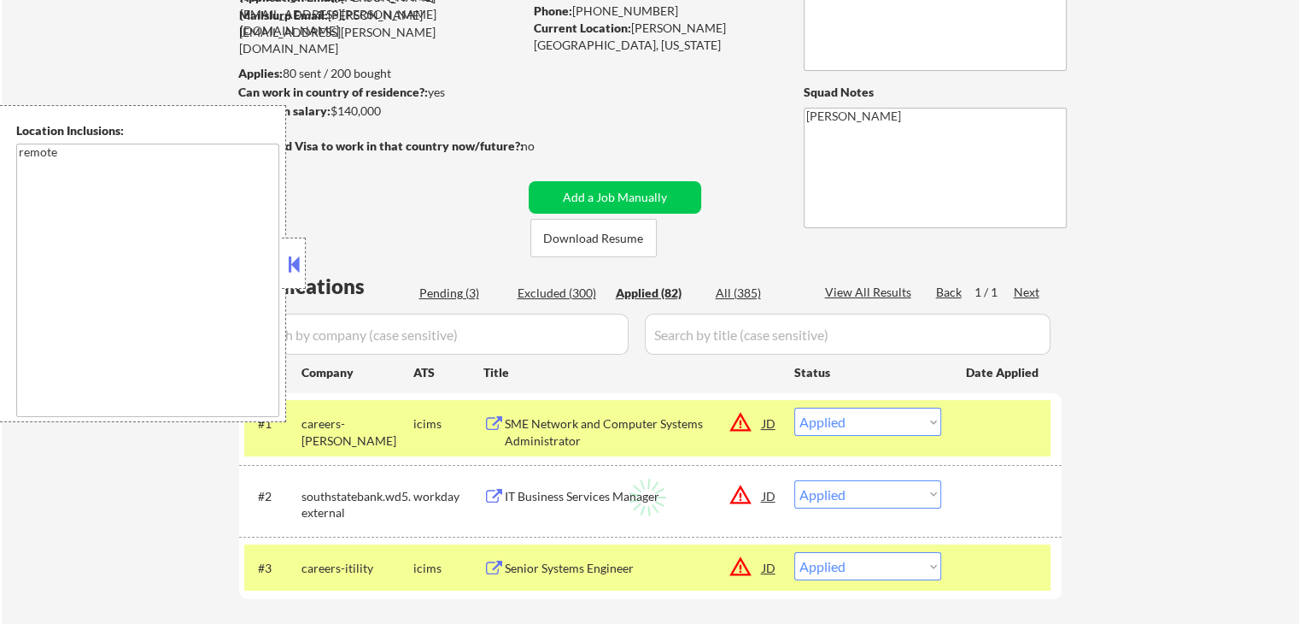
select select ""applied""
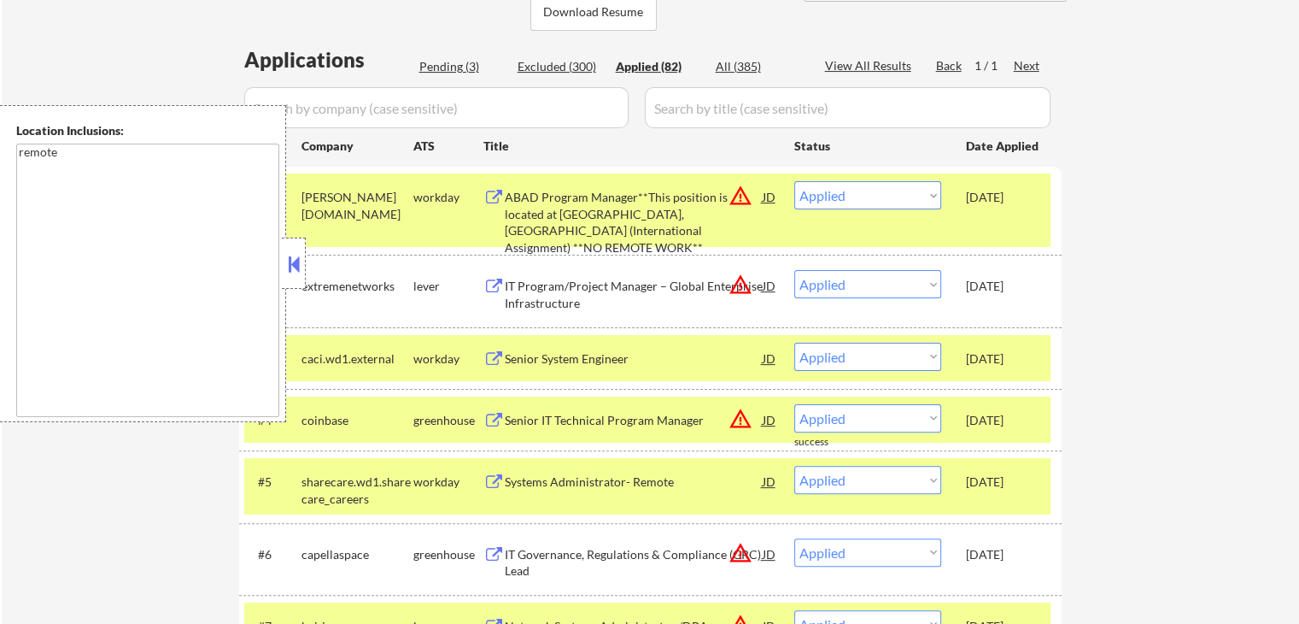
scroll to position [427, 0]
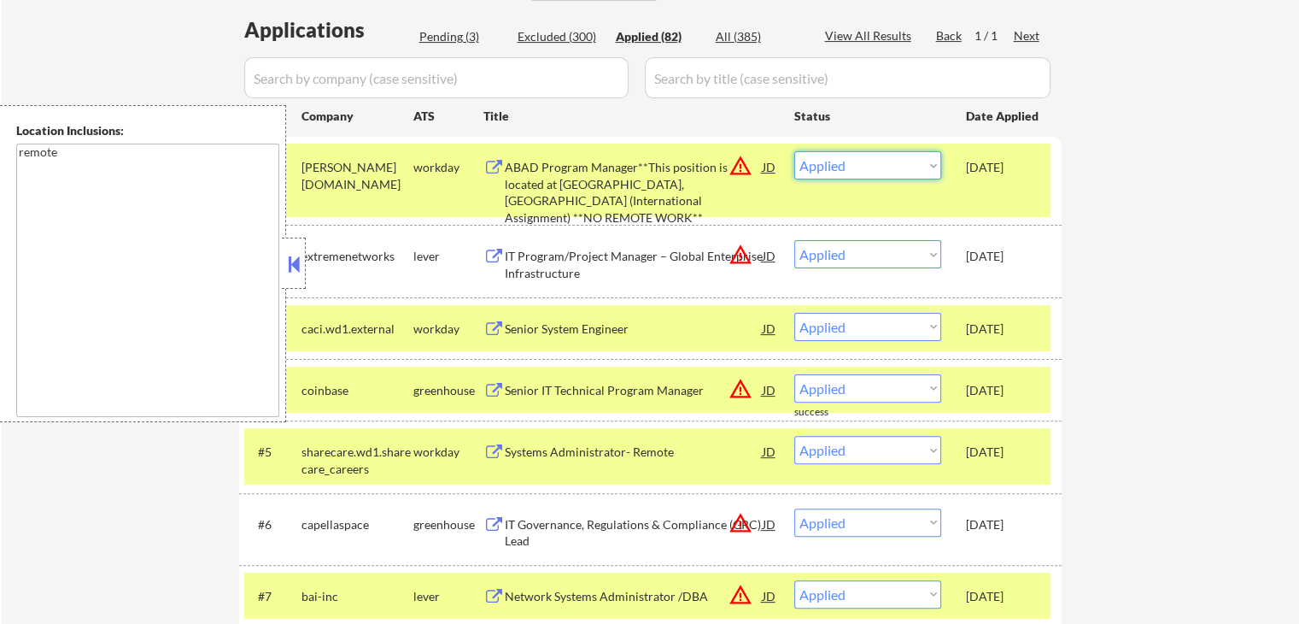
click at [887, 167] on select "Choose an option... Pending Applied Excluded (Questions) Excluded (Expired) Exc…" at bounding box center [867, 165] width 147 height 28
click at [794, 151] on select "Choose an option... Pending Applied Excluded (Questions) Excluded (Expired) Exc…" at bounding box center [867, 165] width 147 height 28
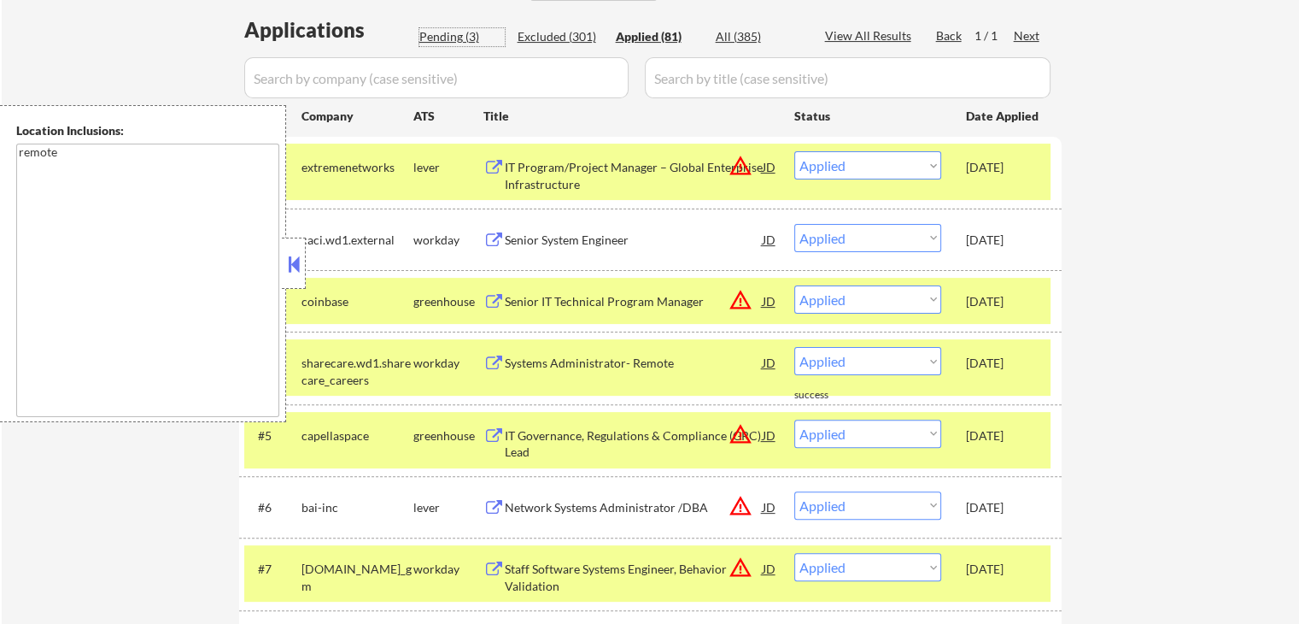
click at [462, 30] on div "Pending (3)" at bounding box center [461, 36] width 85 height 17
select select ""pending""
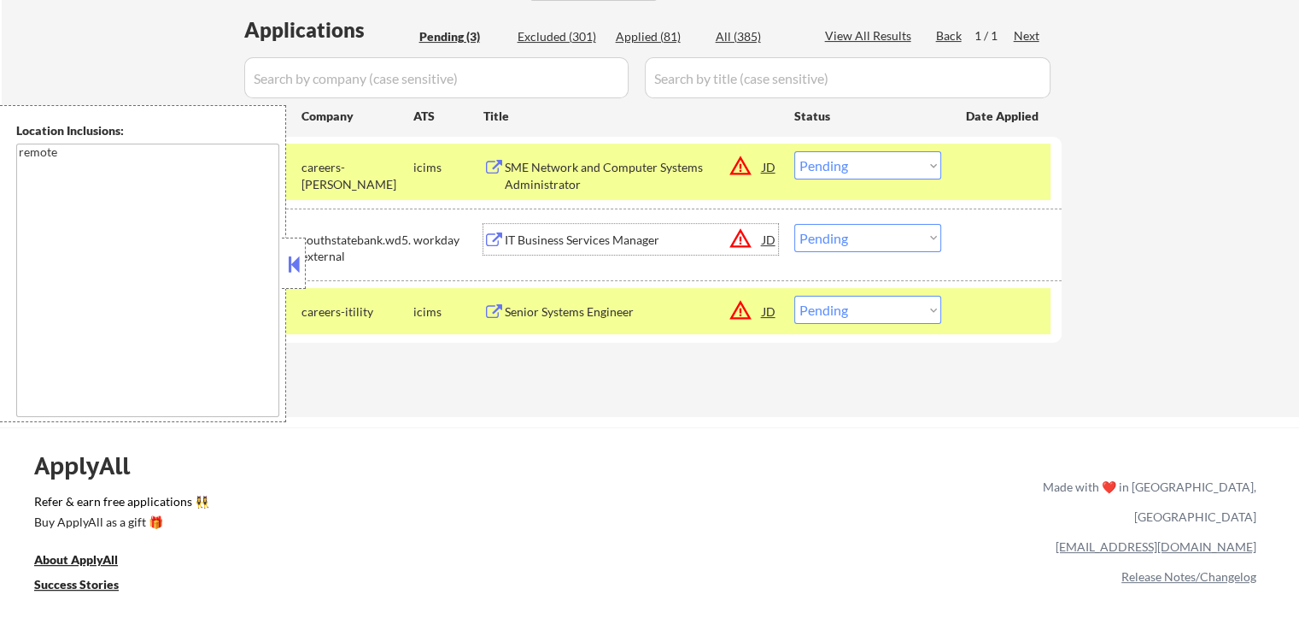
click at [549, 243] on div "IT Business Services Manager" at bounding box center [634, 239] width 258 height 17
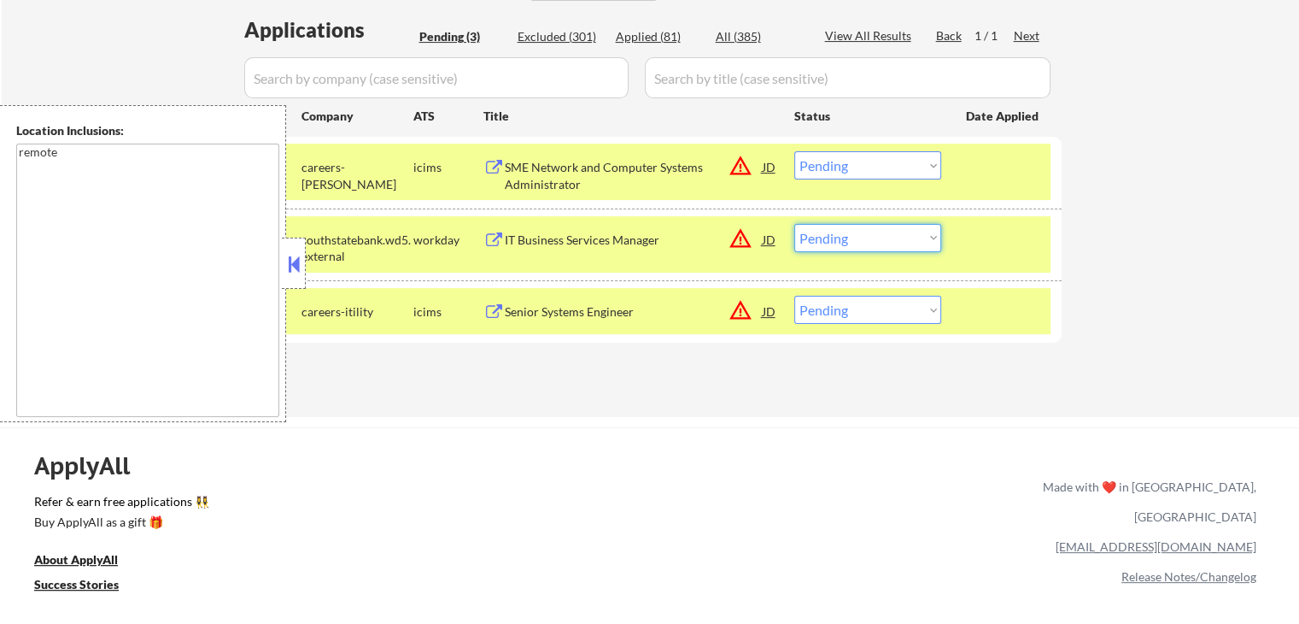
click at [850, 236] on select "Choose an option... Pending Applied Excluded (Questions) Excluded (Expired) Exc…" at bounding box center [867, 238] width 147 height 28
click at [794, 224] on select "Choose an option... Pending Applied Excluded (Questions) Excluded (Expired) Exc…" at bounding box center [867, 238] width 147 height 28
select select ""pending""
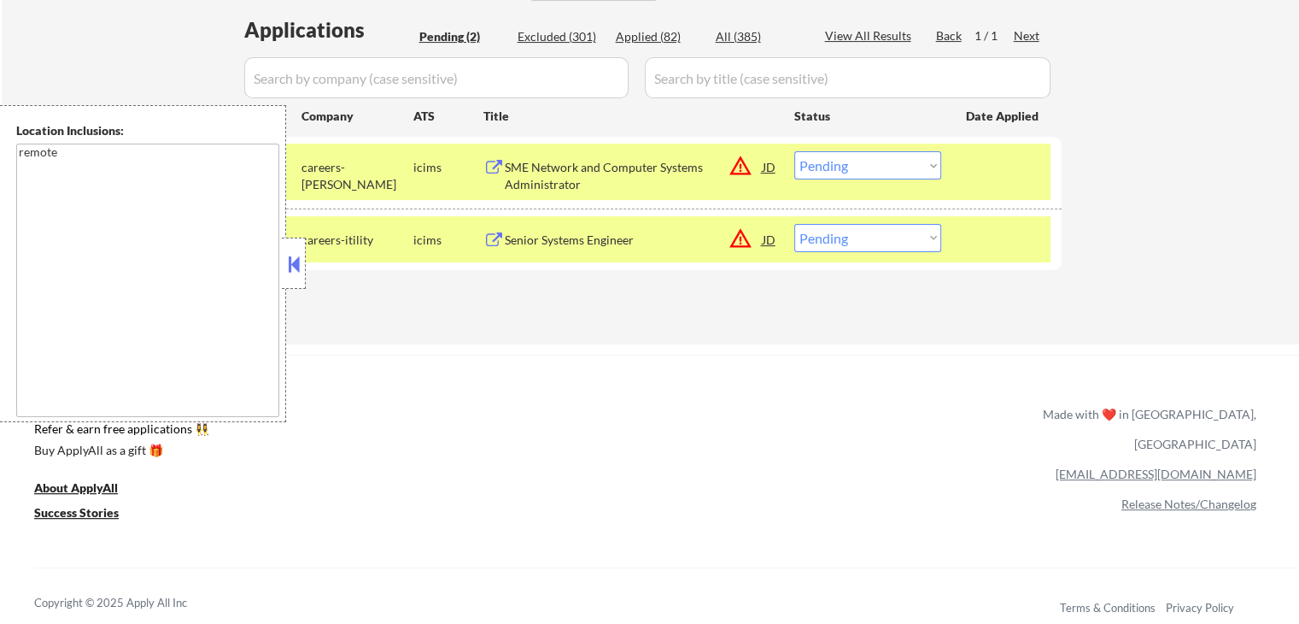
click at [860, 168] on select "Choose an option... Pending Applied Excluded (Questions) Excluded (Expired) Exc…" at bounding box center [867, 165] width 147 height 28
select select ""excluded""
click at [794, 151] on select "Choose an option... Pending Applied Excluded (Questions) Excluded (Expired) Exc…" at bounding box center [867, 165] width 147 height 28
drag, startPoint x: 871, startPoint y: 234, endPoint x: 879, endPoint y: 247, distance: 14.9
click at [871, 234] on select "Choose an option... Pending Applied Excluded (Questions) Excluded (Expired) Exc…" at bounding box center [867, 238] width 147 height 28
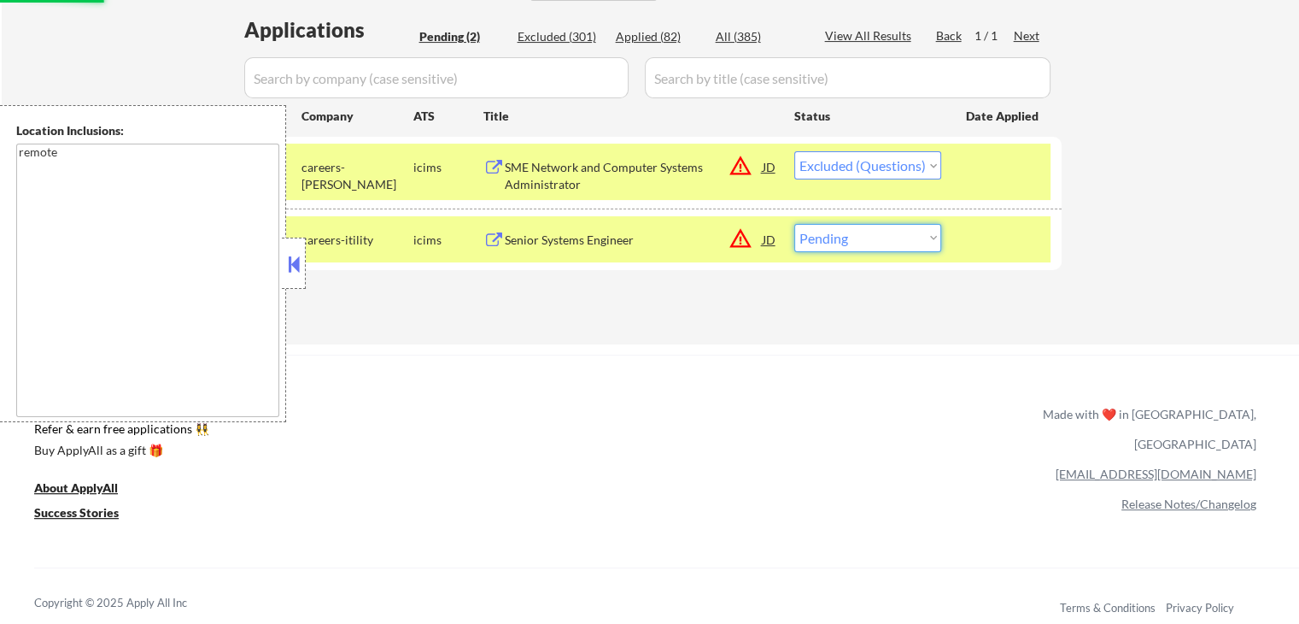
select select ""excluded""
click at [794, 224] on select "Choose an option... Pending Applied Excluded (Questions) Excluded (Expired) Exc…" at bounding box center [867, 238] width 147 height 28
click at [681, 285] on div "Applications Pending (2) Excluded (301) Applied (82) All (385) View All Results…" at bounding box center [650, 163] width 823 height 296
